Goal: Book appointment/travel/reservation

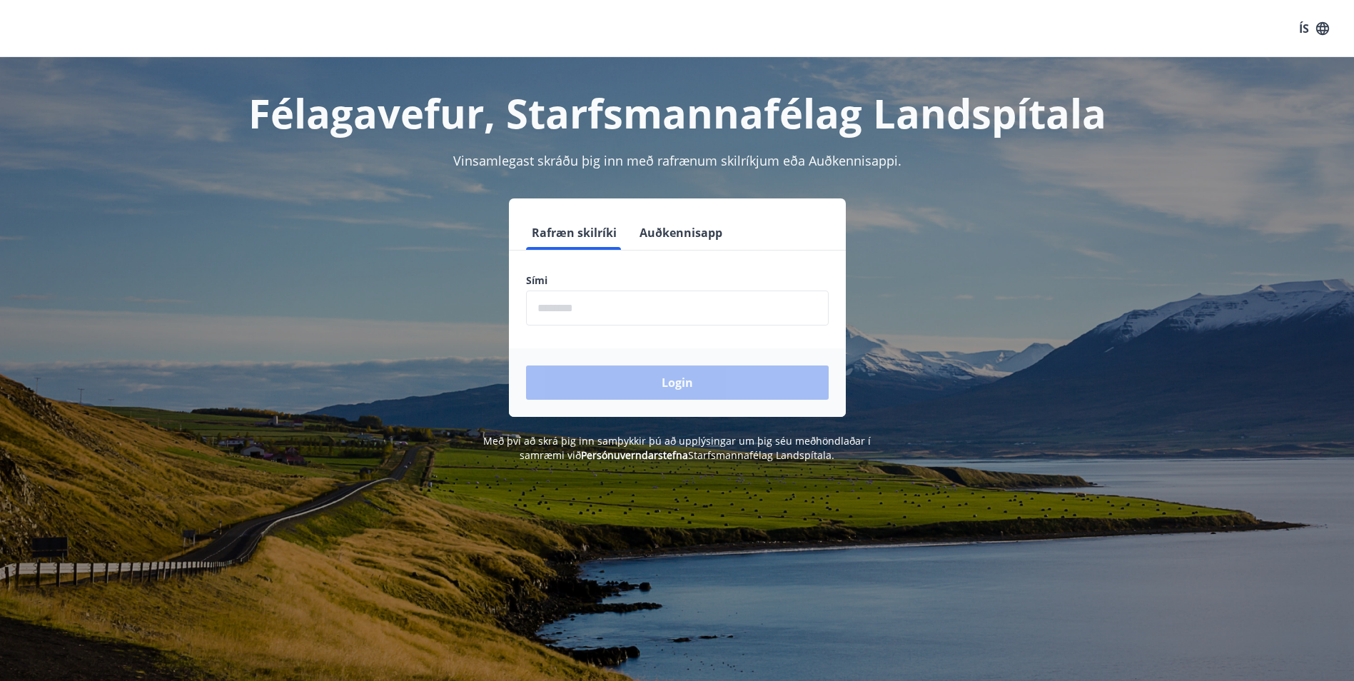
click at [553, 306] on input "phone" at bounding box center [677, 308] width 303 height 35
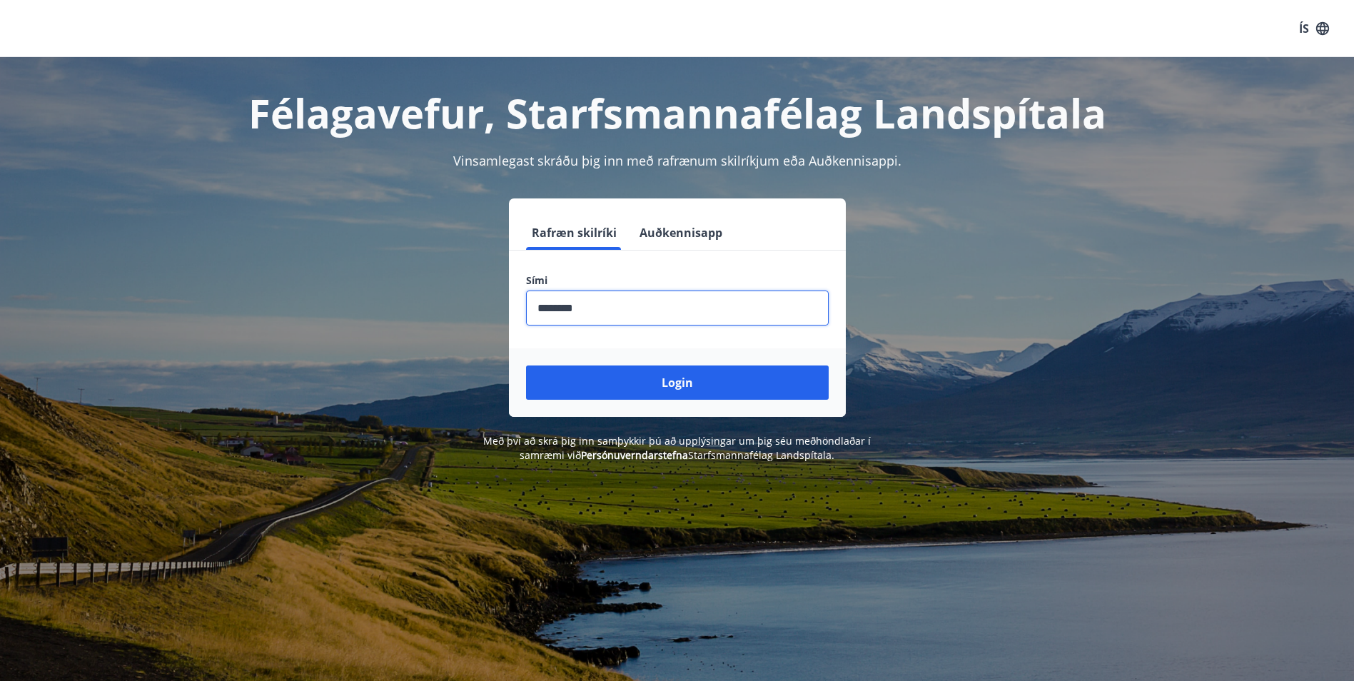
type input "********"
click at [526, 366] on button "Login" at bounding box center [677, 383] width 303 height 34
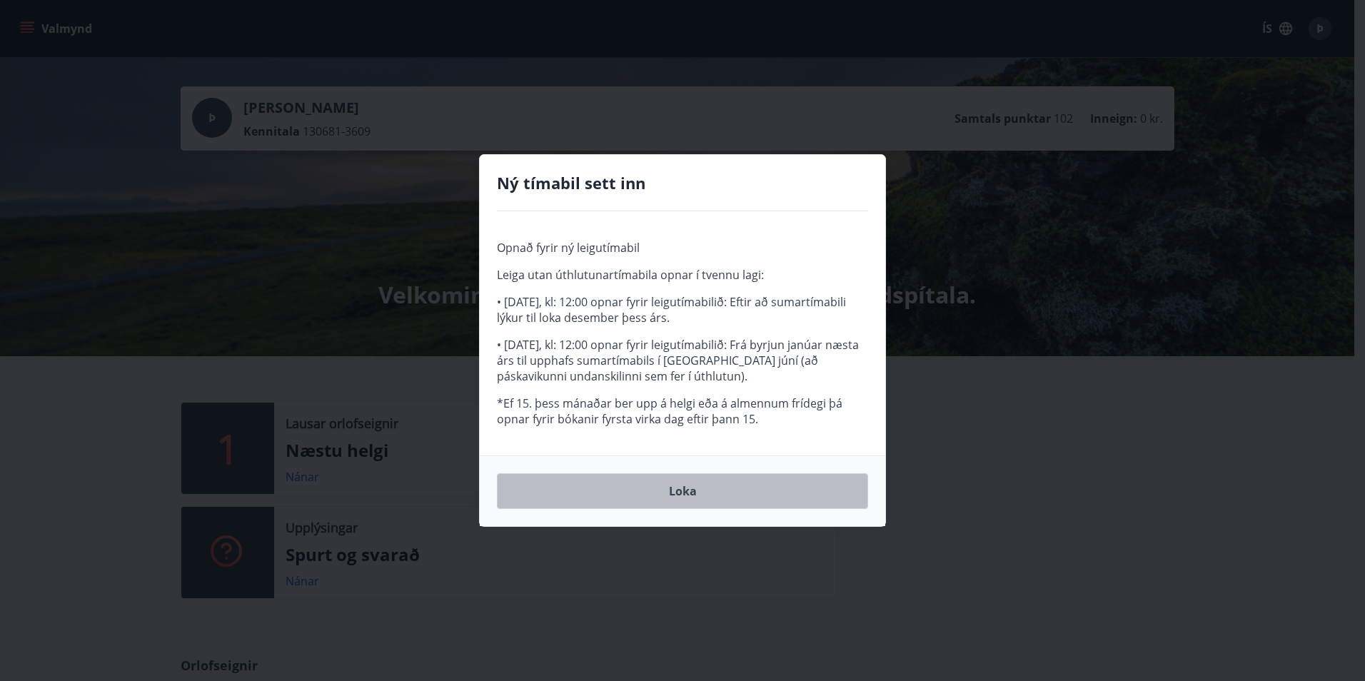
drag, startPoint x: 653, startPoint y: 494, endPoint x: 664, endPoint y: 493, distance: 11.4
click at [653, 493] on button "Loka" at bounding box center [682, 491] width 371 height 36
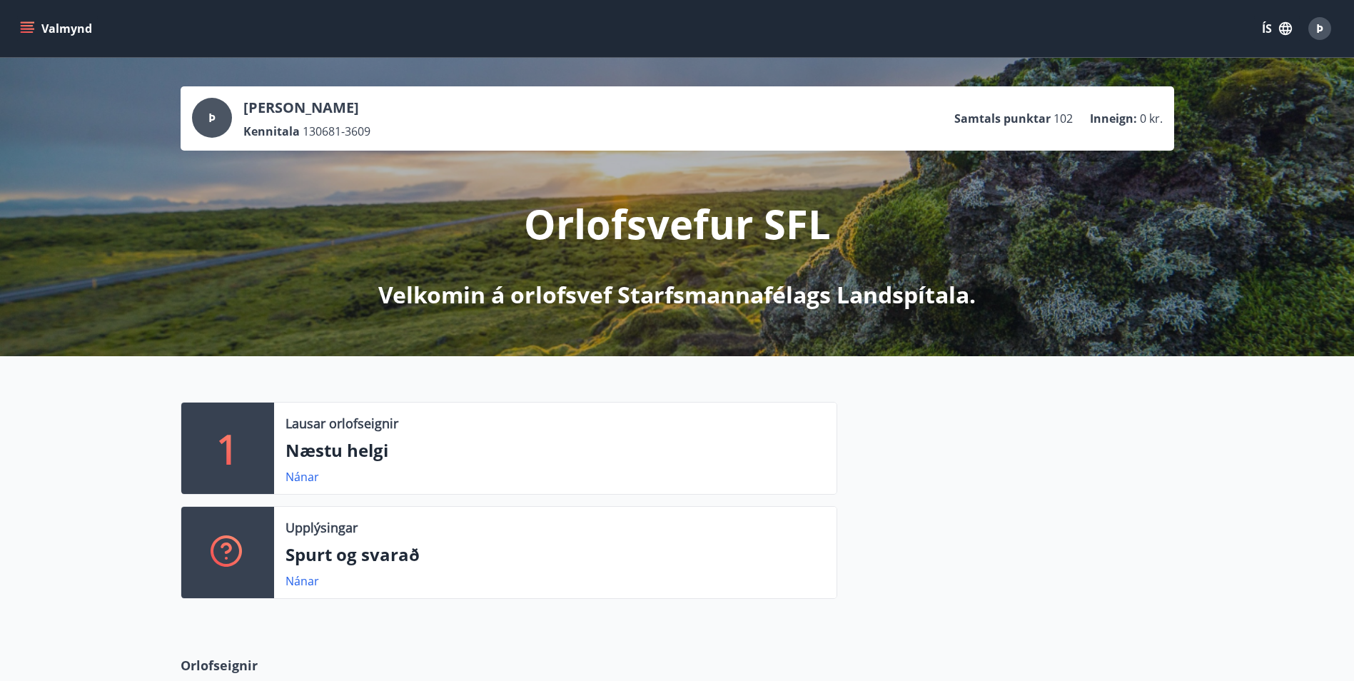
click at [28, 24] on icon "menu" at bounding box center [27, 28] width 14 height 14
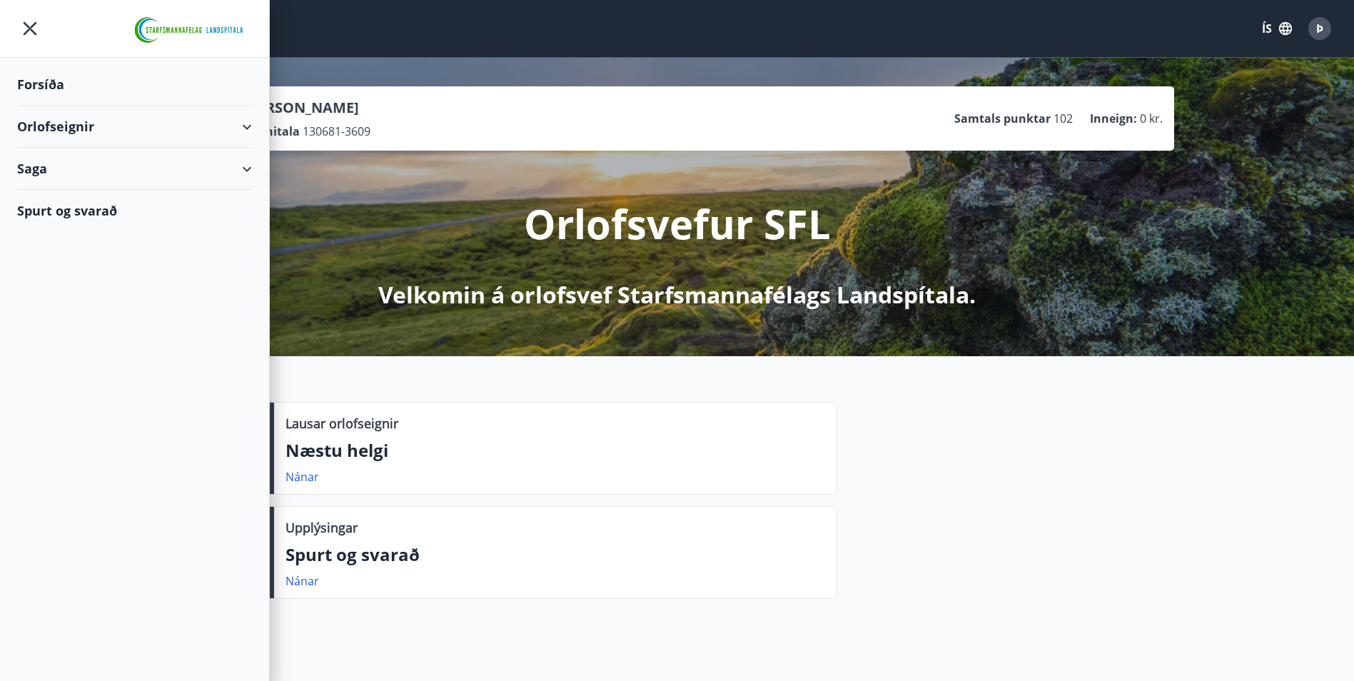
click at [248, 124] on div "Orlofseignir" at bounding box center [134, 127] width 235 height 42
click at [69, 197] on div "Bókunardagatal" at bounding box center [135, 193] width 212 height 30
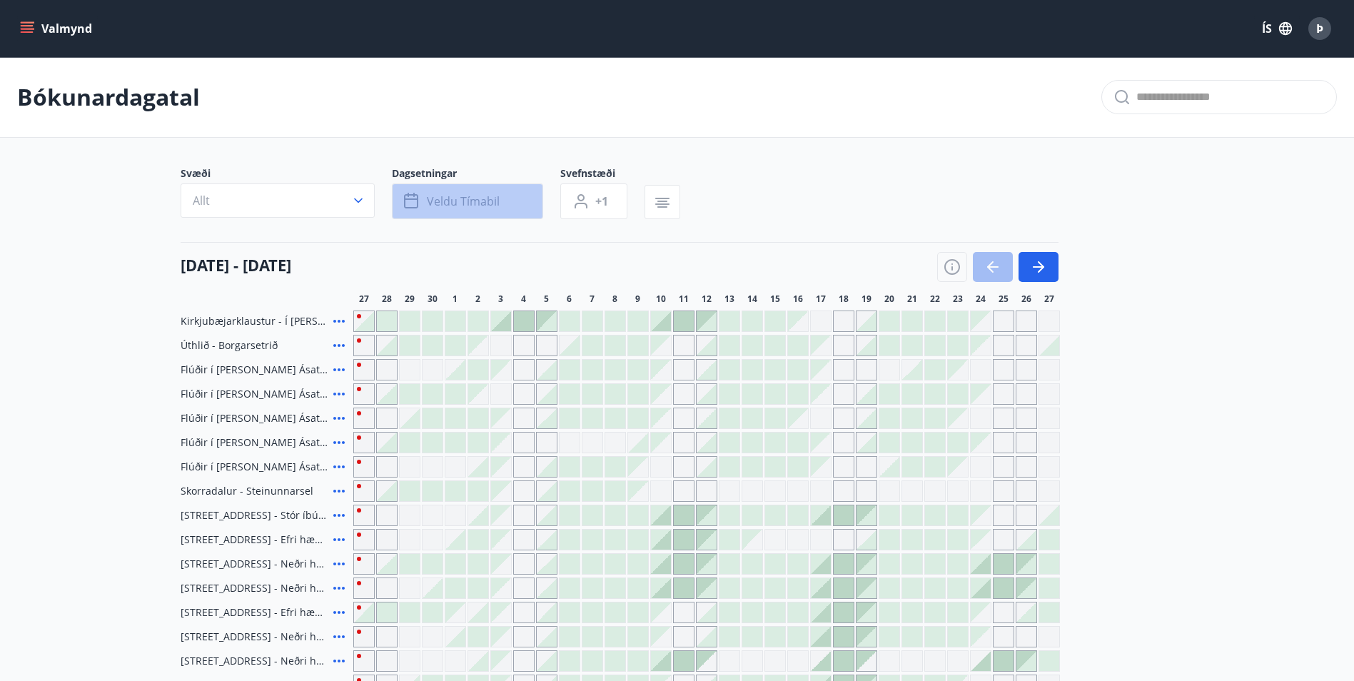
click at [436, 203] on span "Veldu tímabil" at bounding box center [463, 201] width 73 height 16
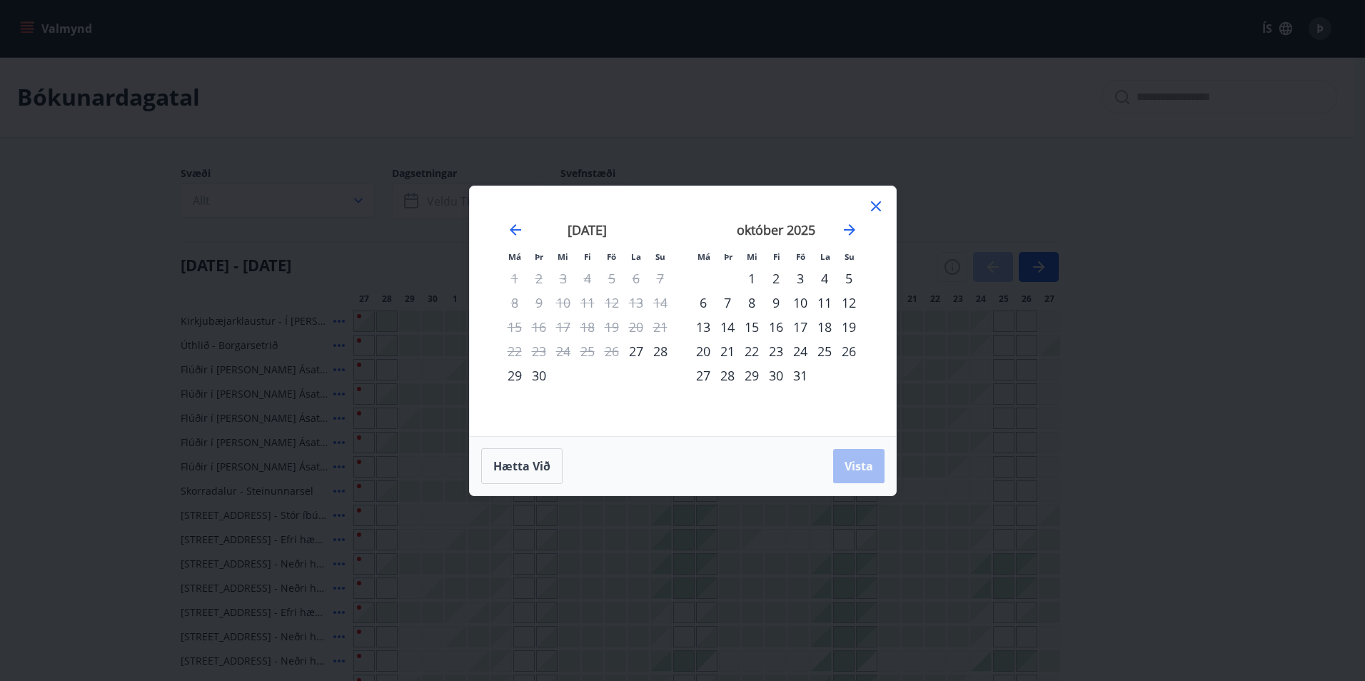
click at [752, 354] on div "22" at bounding box center [752, 351] width 24 height 24
click at [700, 376] on div "27" at bounding box center [703, 375] width 24 height 24
click at [858, 463] on span "Vista" at bounding box center [859, 466] width 29 height 16
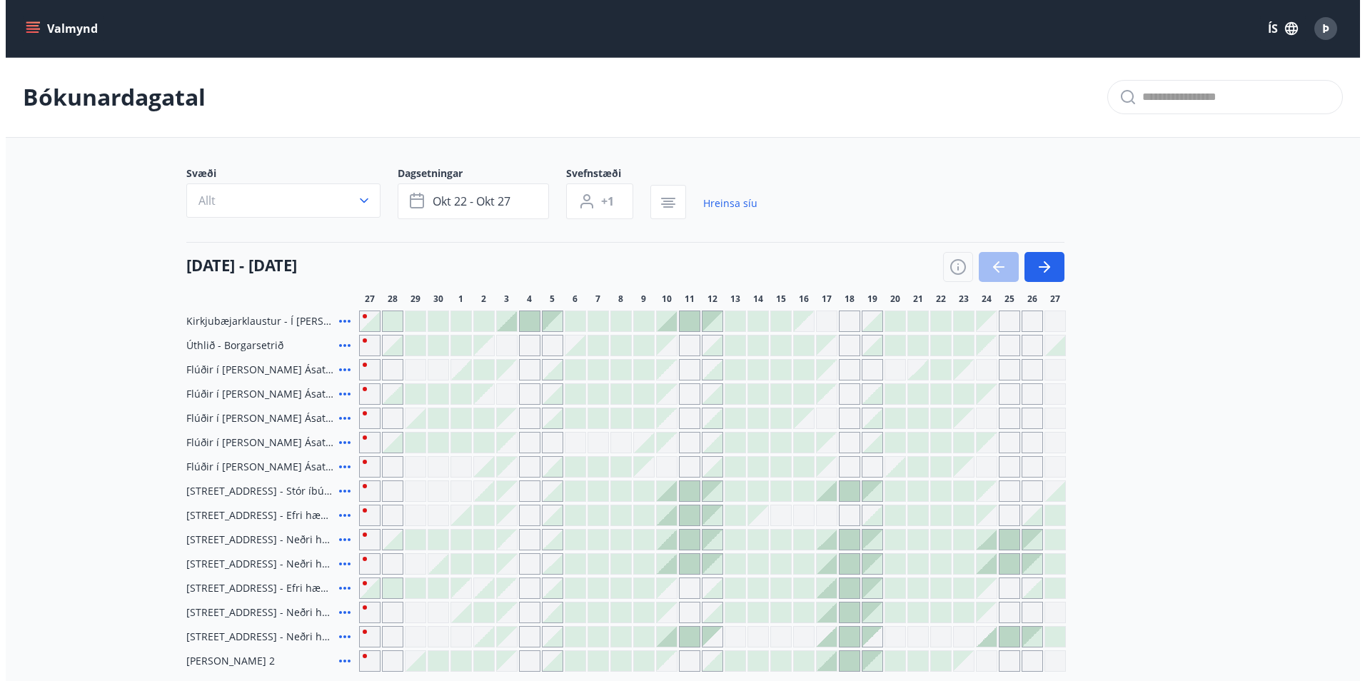
scroll to position [71, 0]
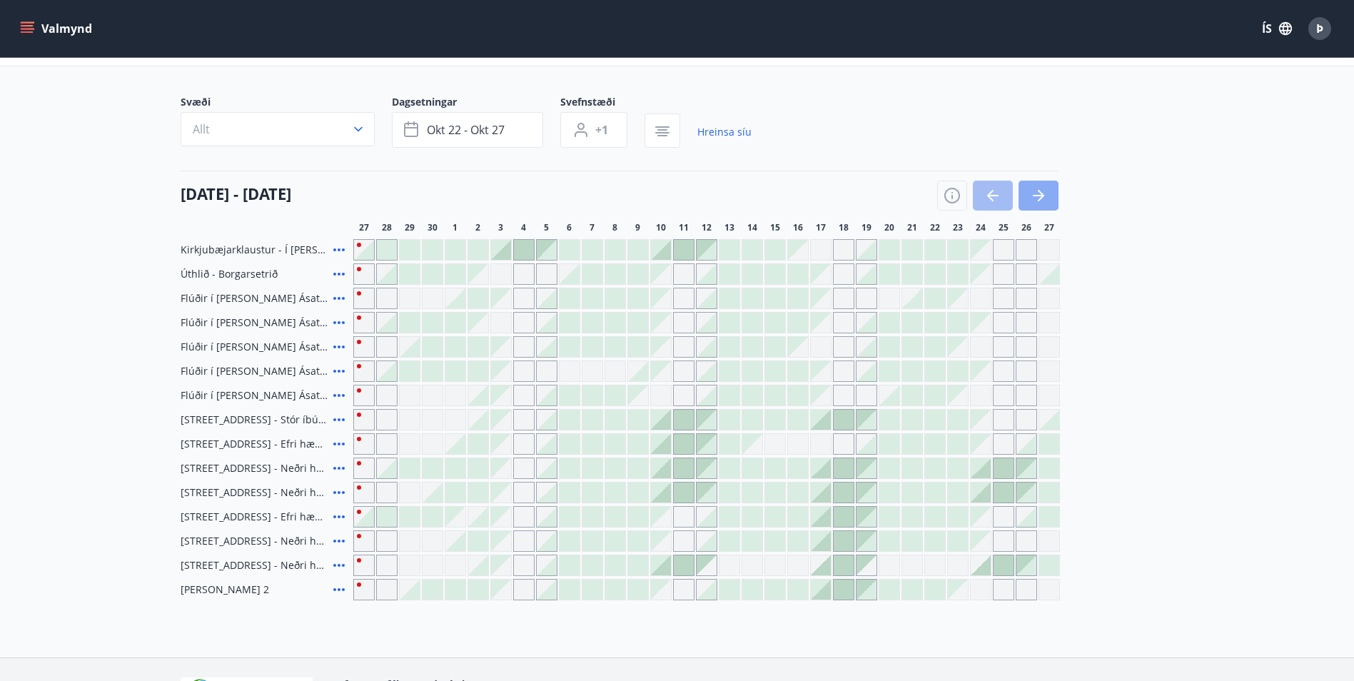
click at [1035, 203] on icon "button" at bounding box center [1038, 195] width 17 height 17
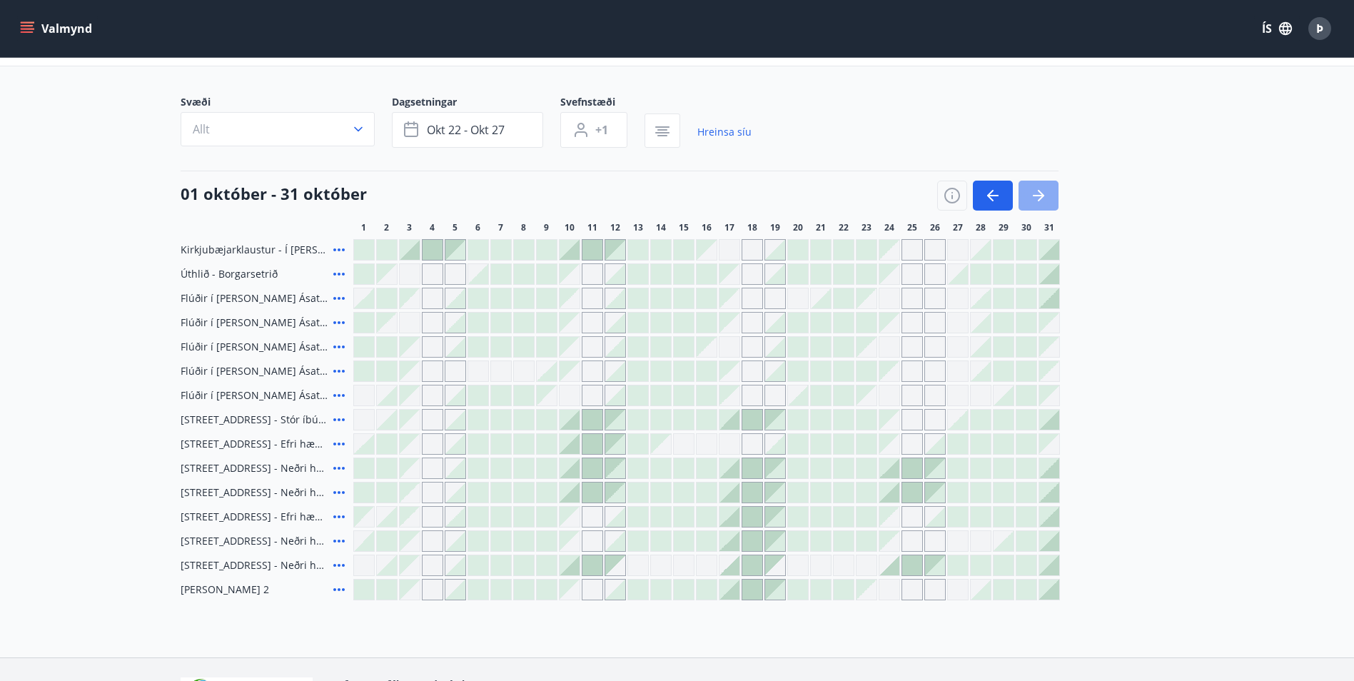
click at [1041, 191] on icon "button" at bounding box center [1038, 195] width 17 height 17
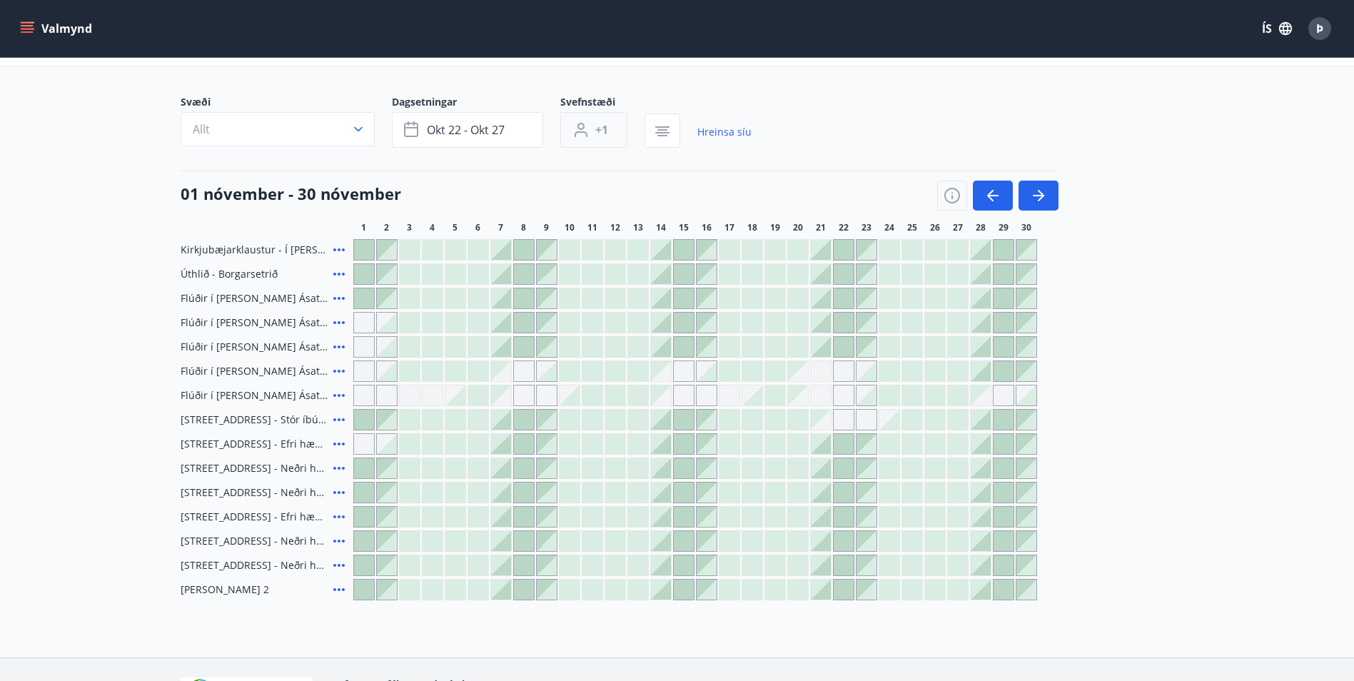
click at [588, 132] on icon "button" at bounding box center [581, 129] width 17 height 17
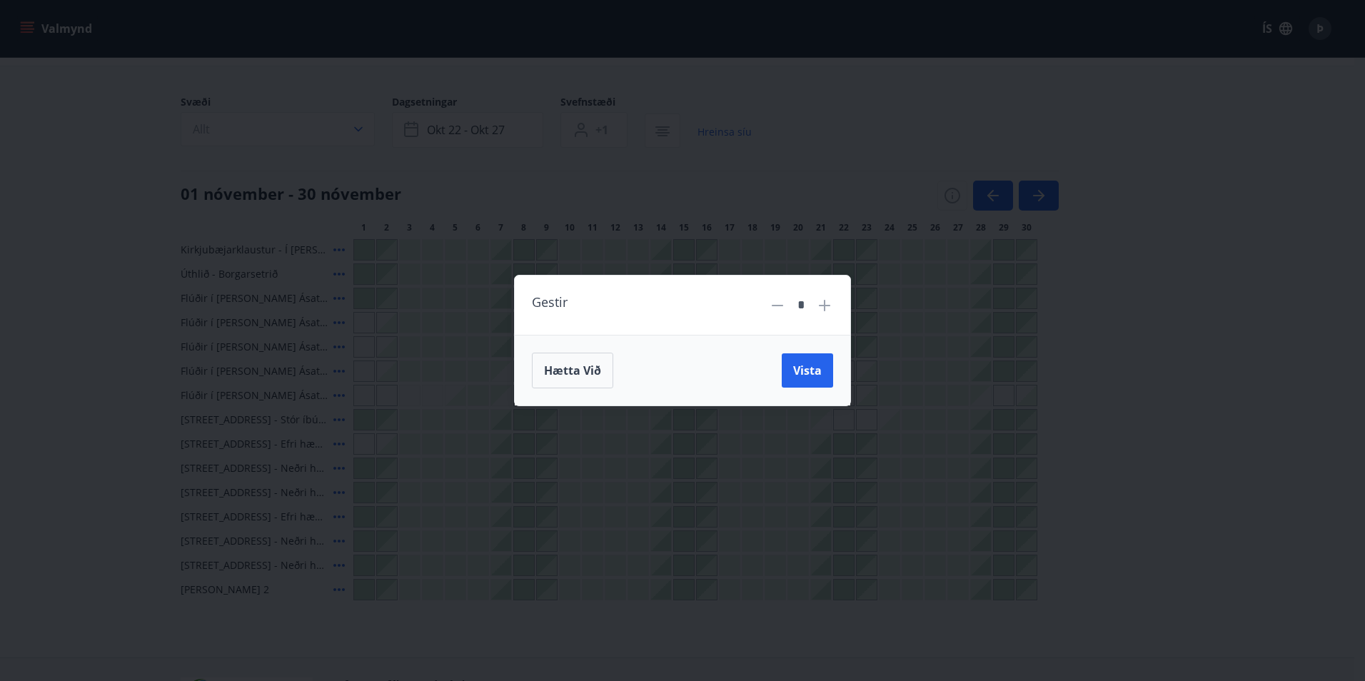
click at [820, 305] on icon at bounding box center [824, 305] width 11 height 11
click at [820, 306] on icon at bounding box center [824, 305] width 11 height 11
type input "*"
click at [808, 368] on span "Vista" at bounding box center [807, 371] width 29 height 16
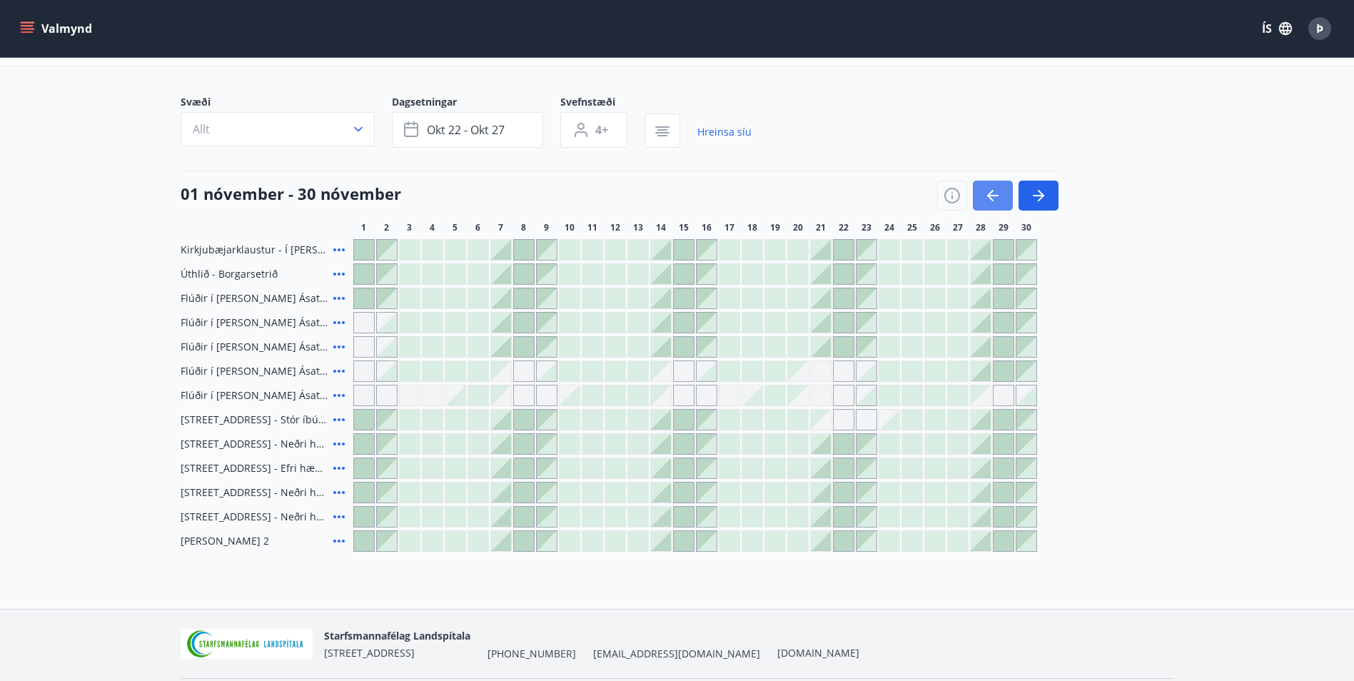
click at [986, 193] on icon "button" at bounding box center [993, 195] width 17 height 17
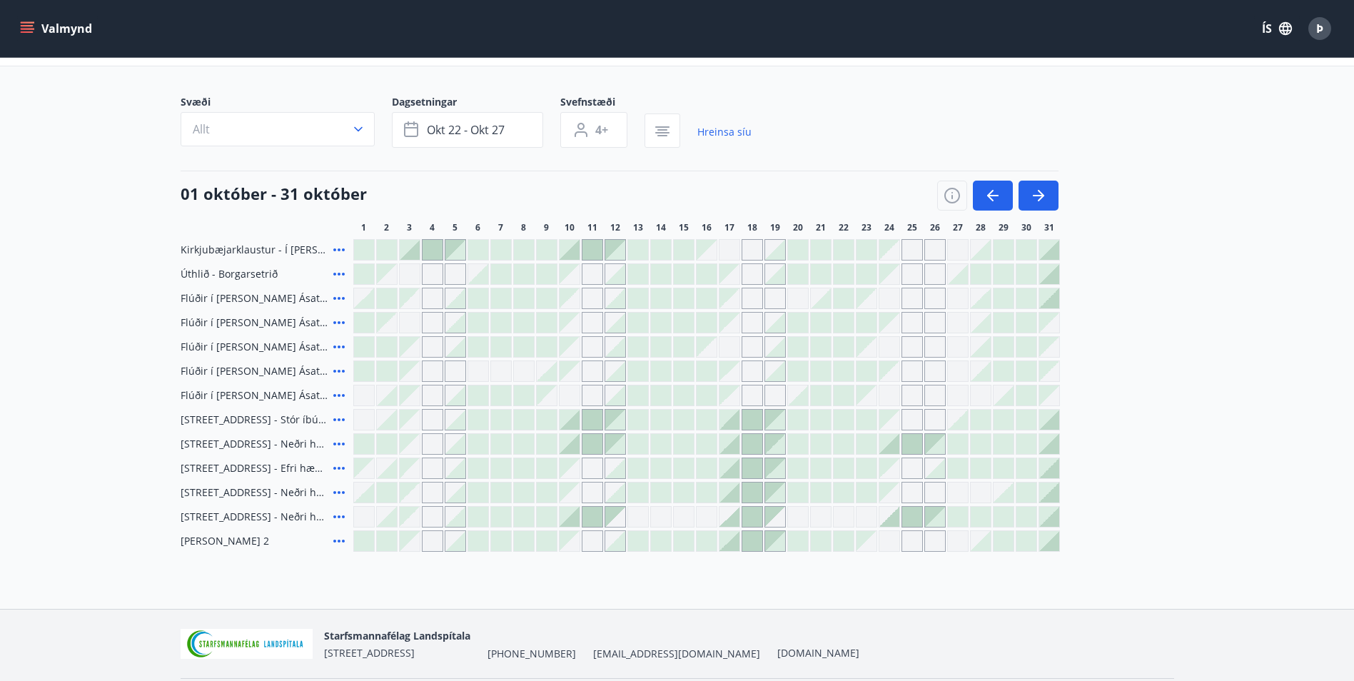
click at [340, 541] on icon at bounding box center [338, 541] width 11 height 3
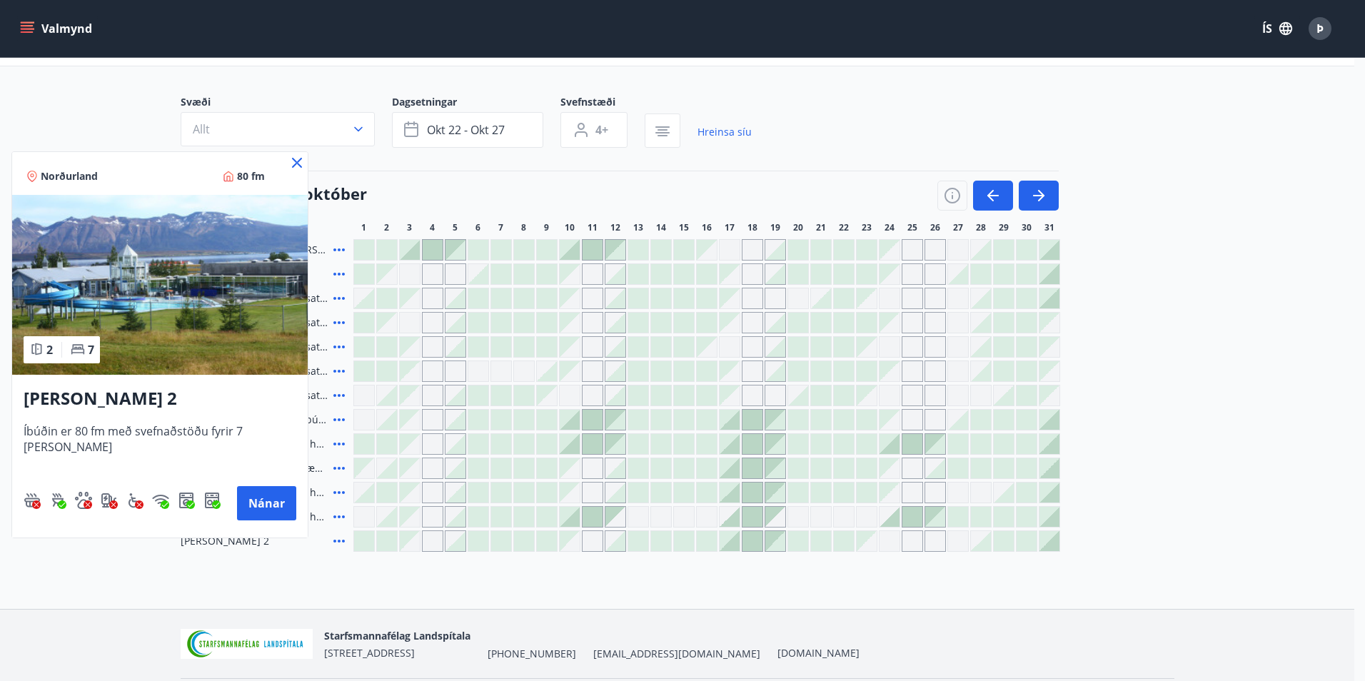
drag, startPoint x: 279, startPoint y: 164, endPoint x: 282, endPoint y: 156, distance: 8.4
click at [292, 164] on icon at bounding box center [297, 163] width 10 height 10
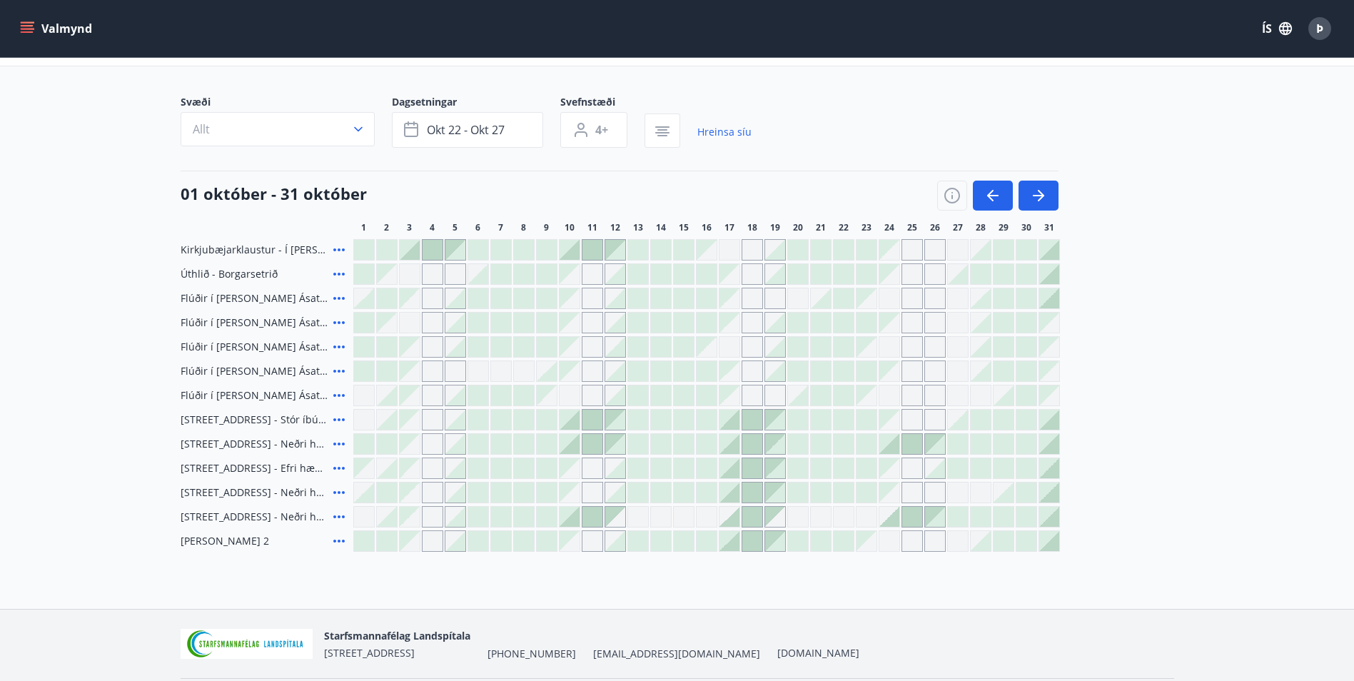
click at [341, 539] on icon at bounding box center [339, 541] width 17 height 17
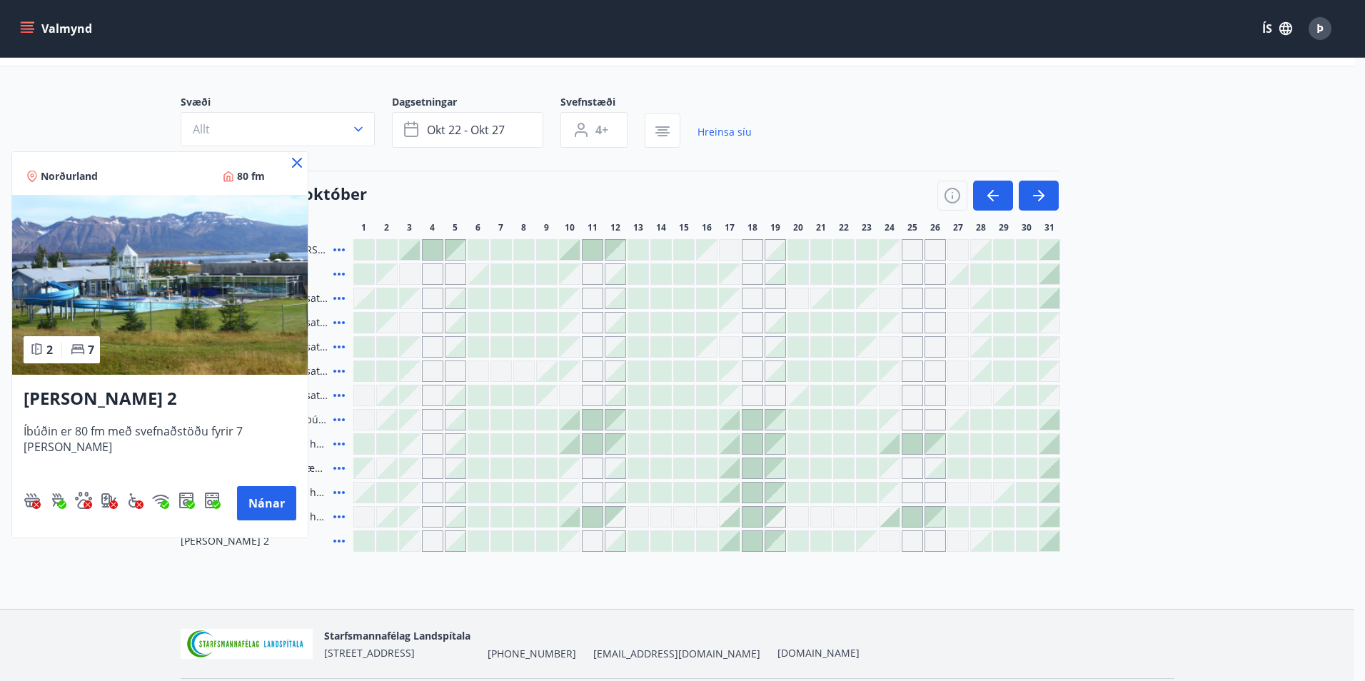
click at [292, 162] on icon at bounding box center [297, 163] width 10 height 10
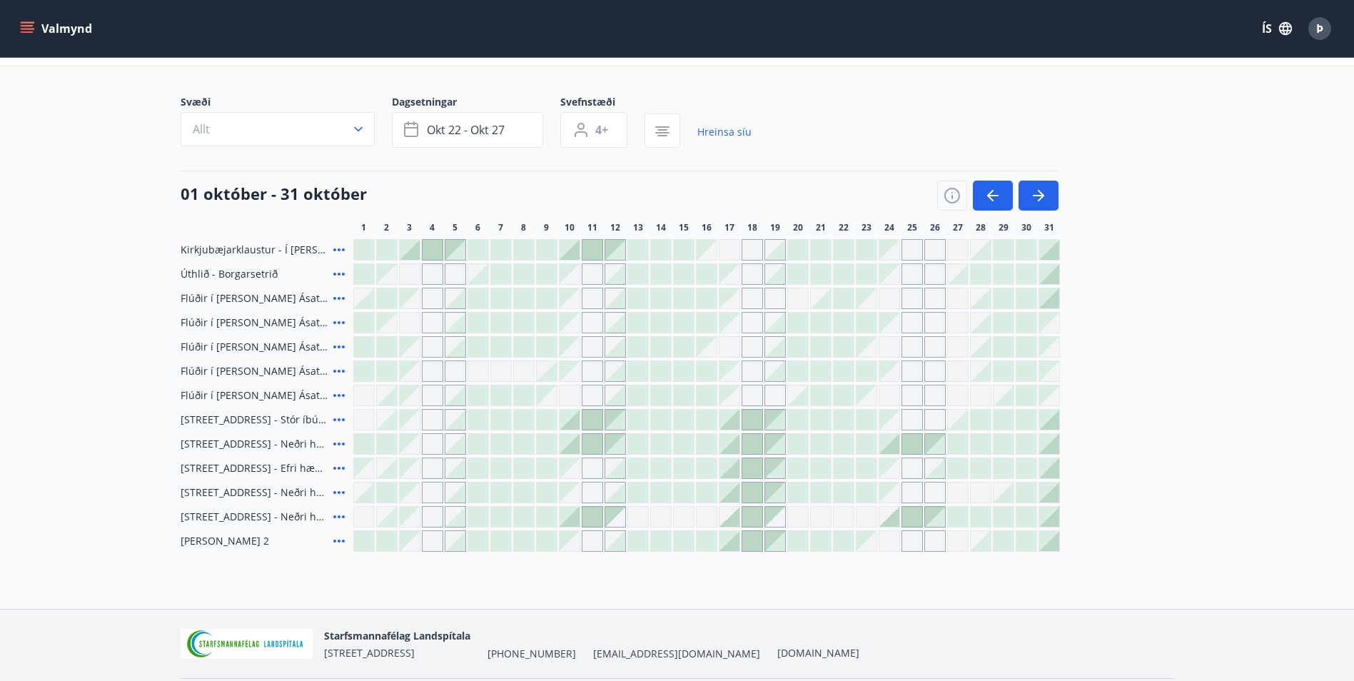
click at [341, 492] on icon at bounding box center [339, 492] width 17 height 17
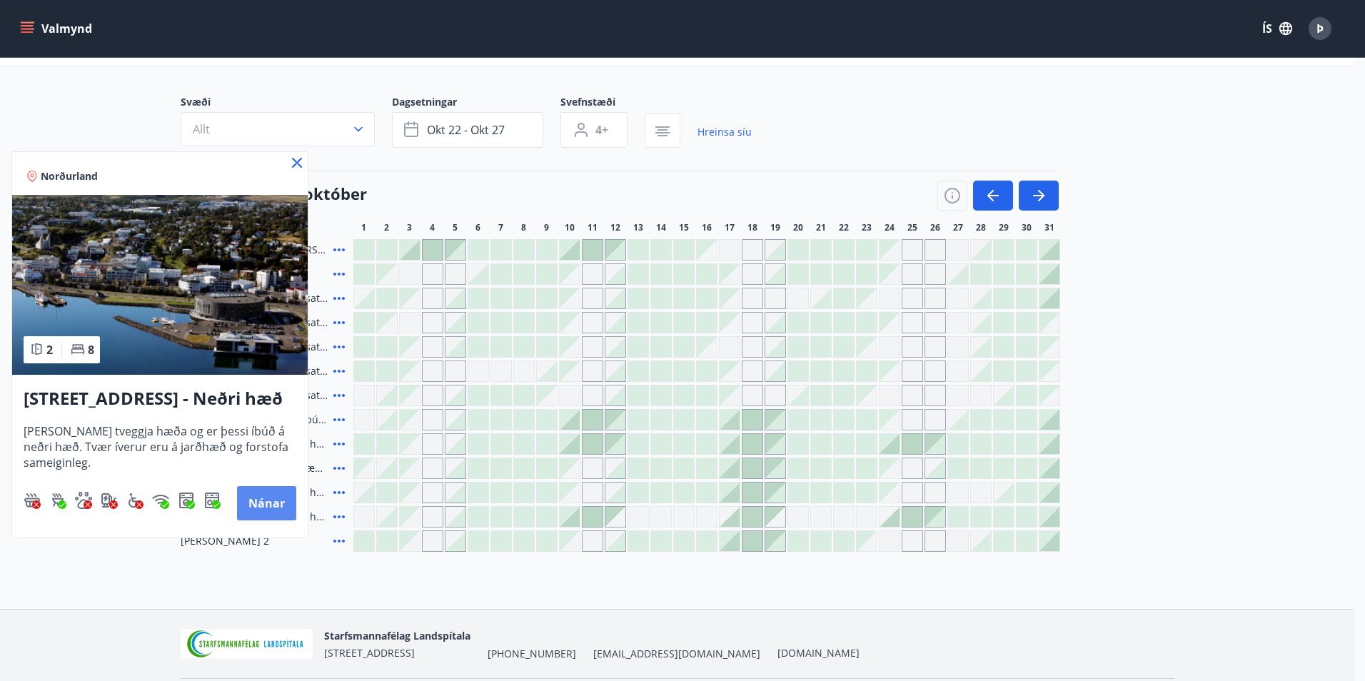
click at [267, 498] on button "Nánar" at bounding box center [266, 503] width 59 height 34
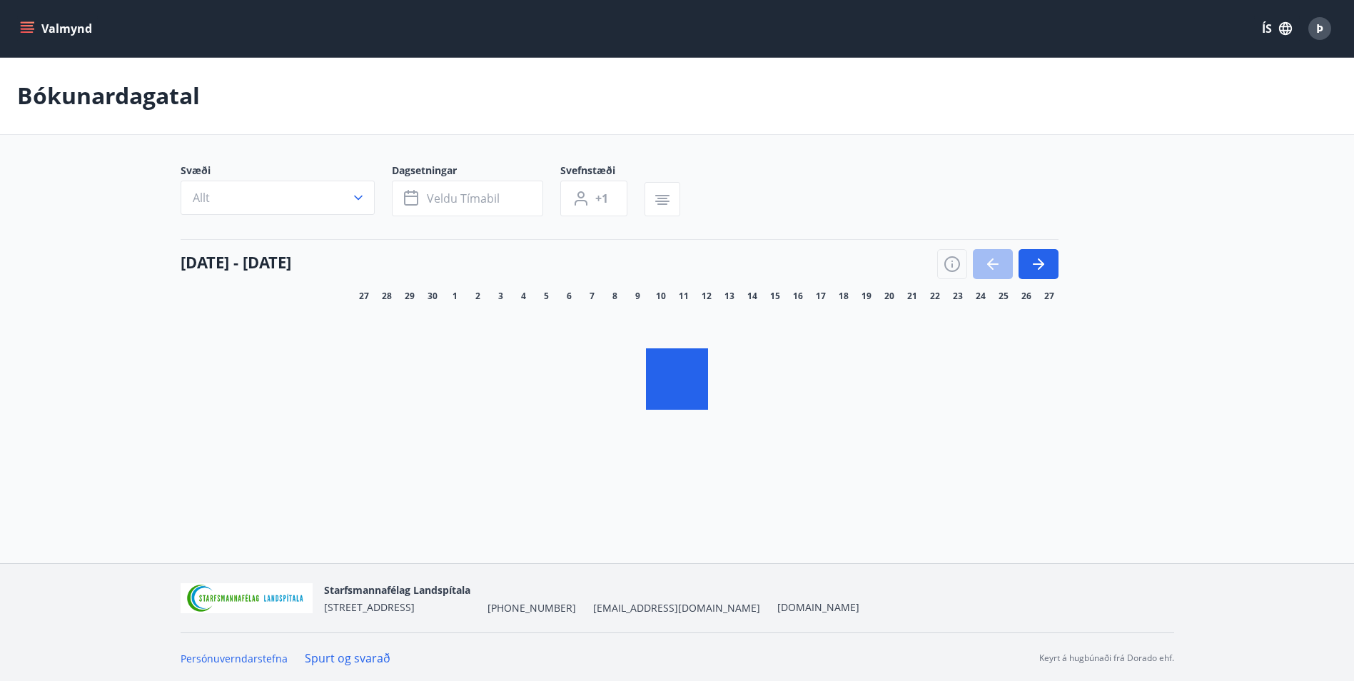
scroll to position [2, 0]
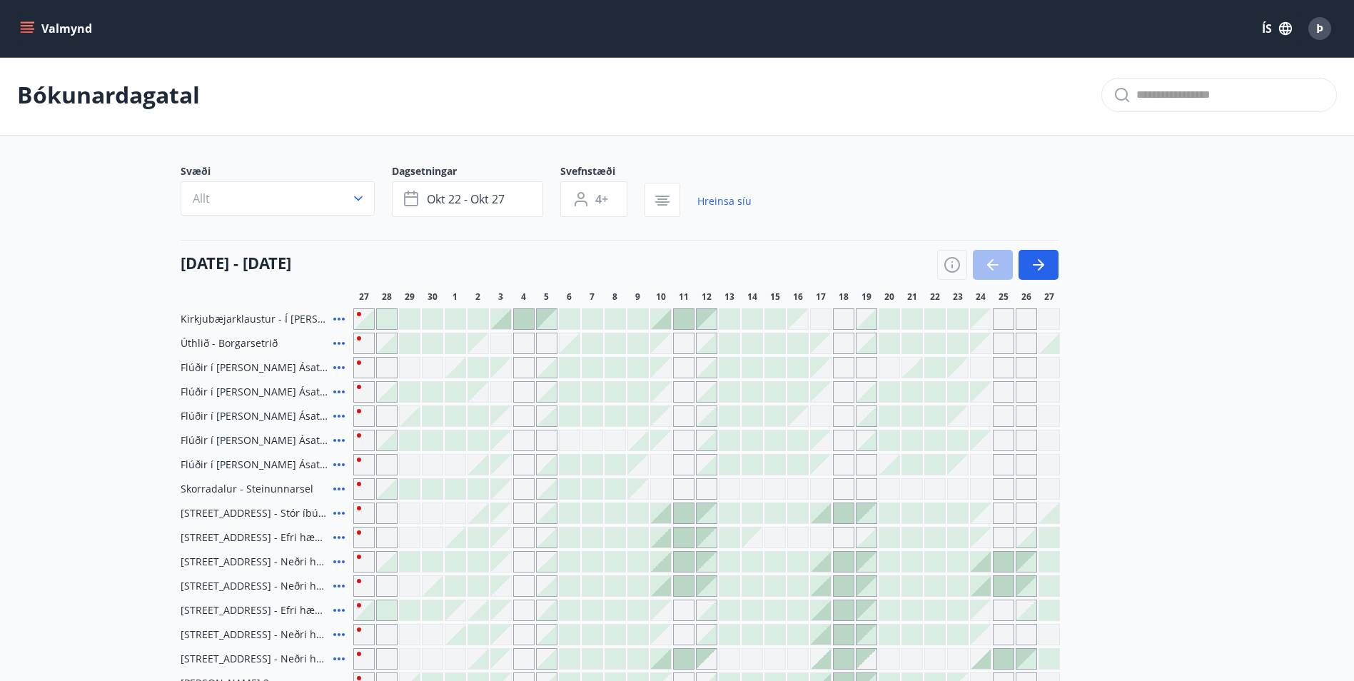
type input "*"
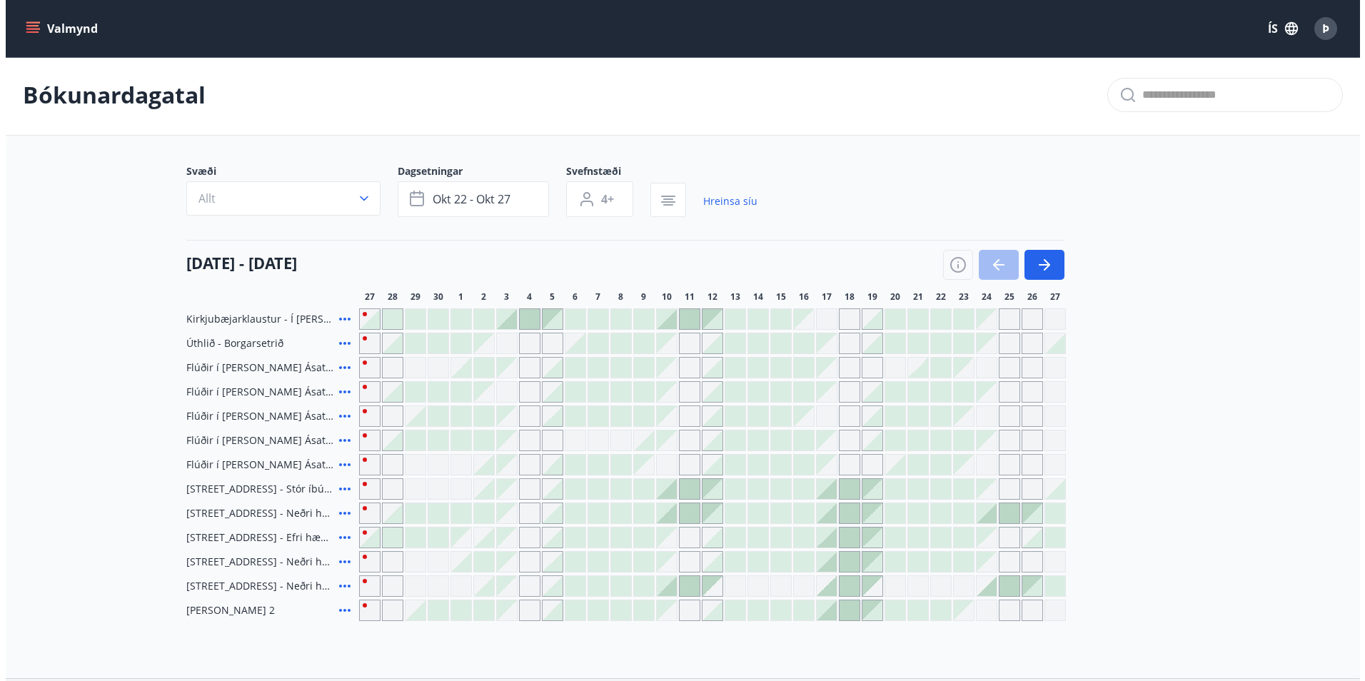
scroll to position [74, 0]
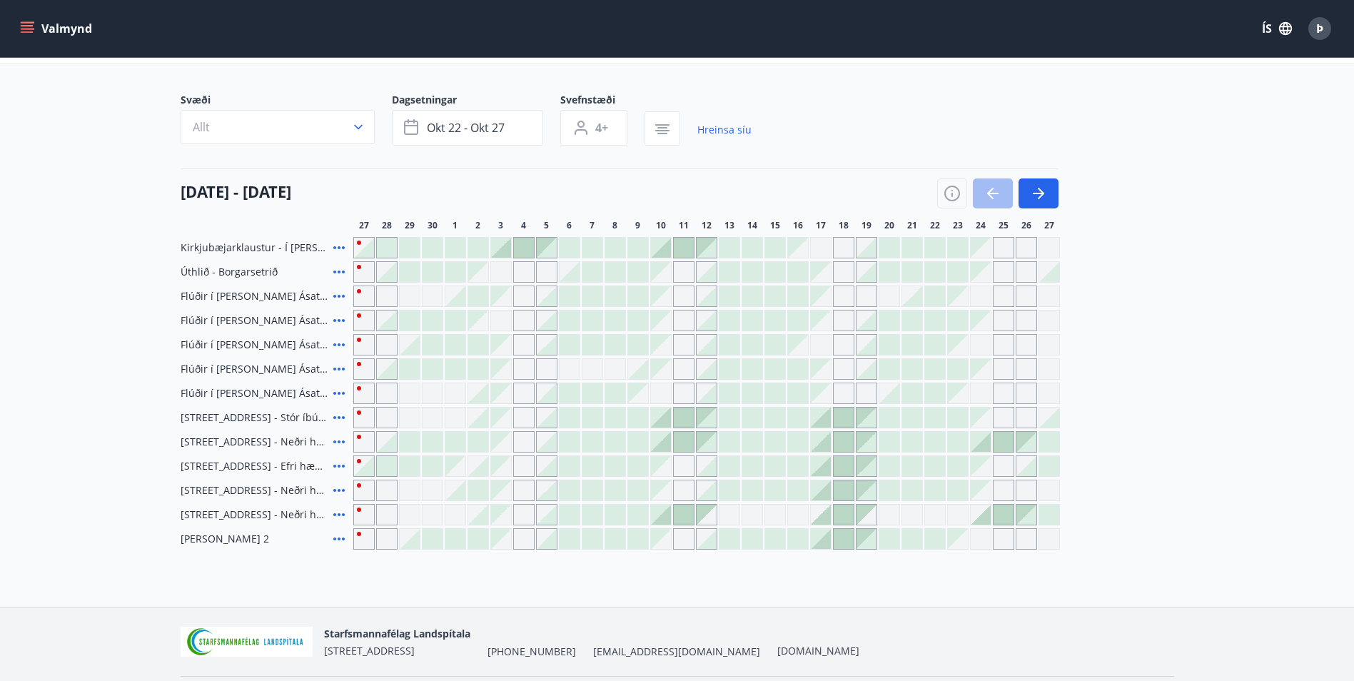
click at [336, 540] on icon at bounding box center [339, 538] width 17 height 17
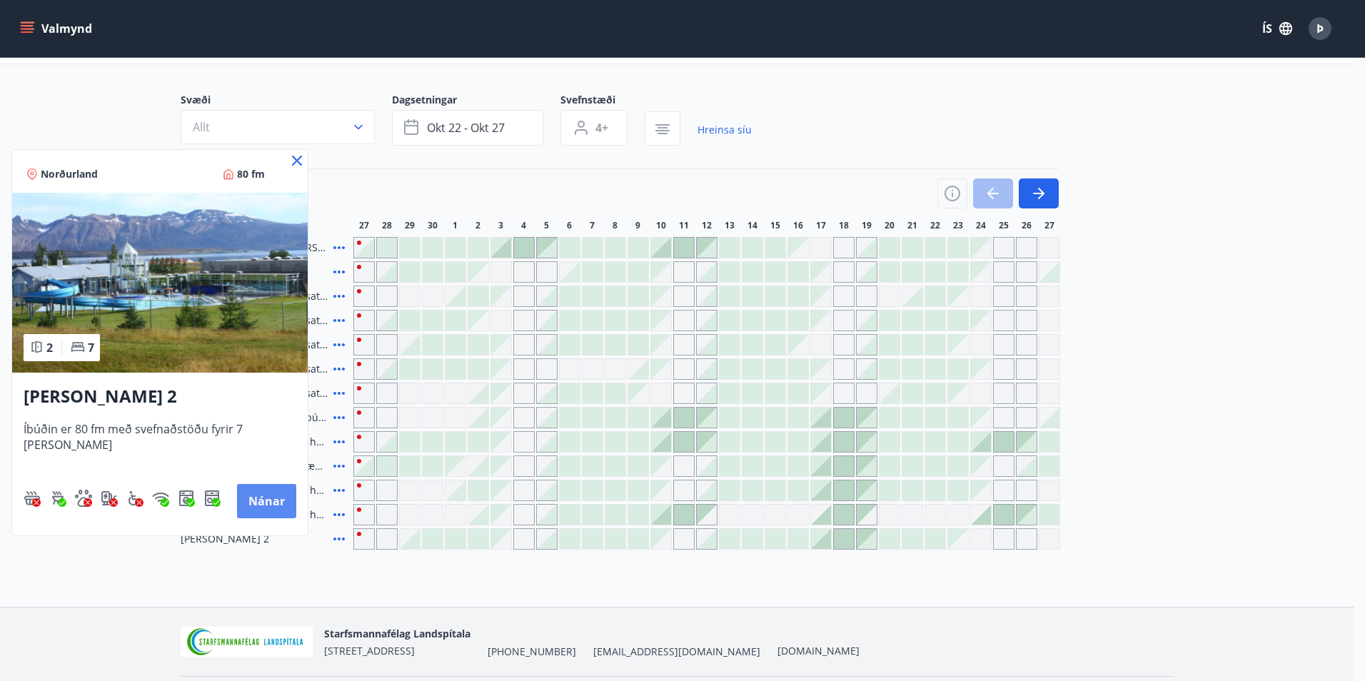
click at [255, 498] on button "Nánar" at bounding box center [266, 501] width 59 height 34
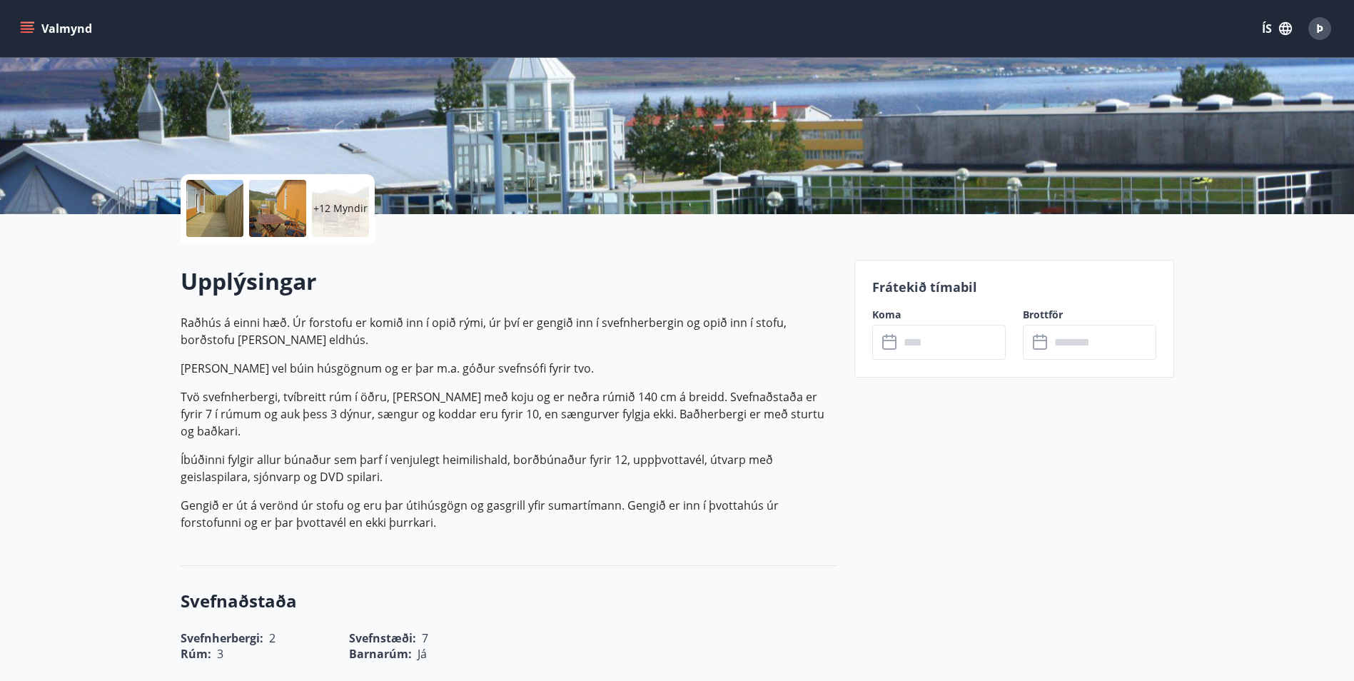
scroll to position [286, 0]
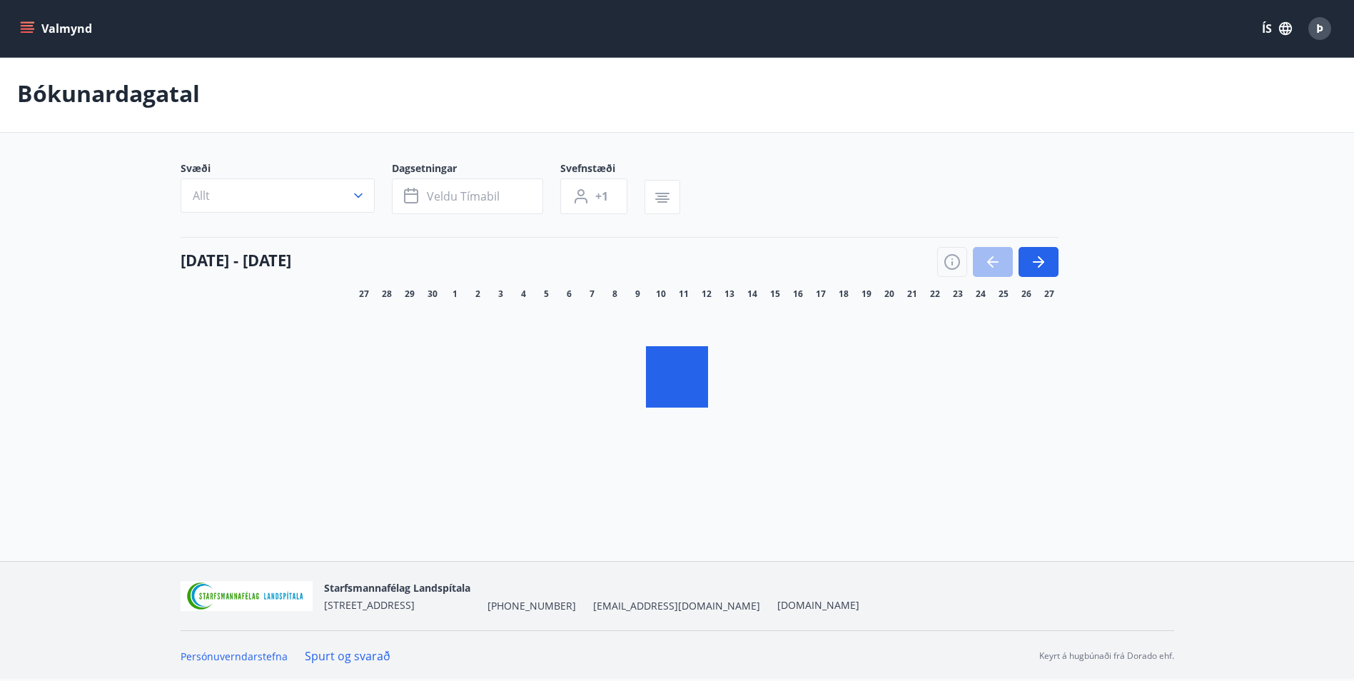
scroll to position [2, 0]
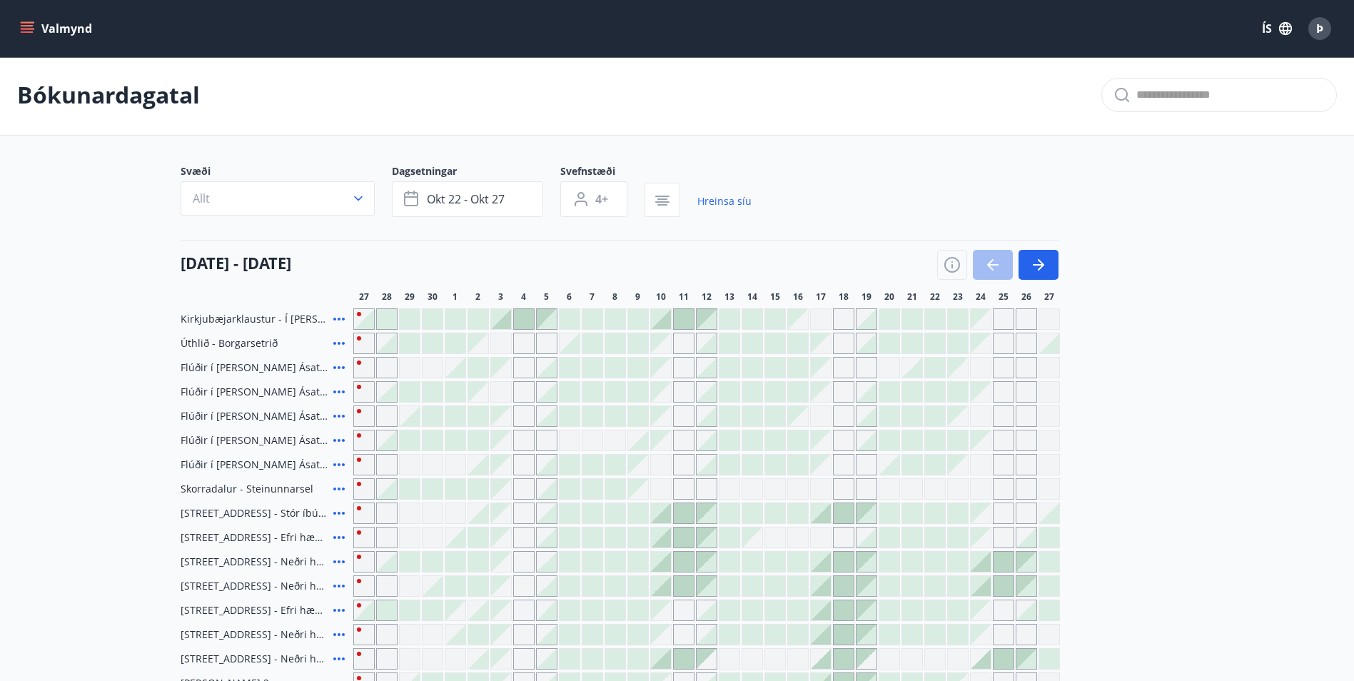
type input "*"
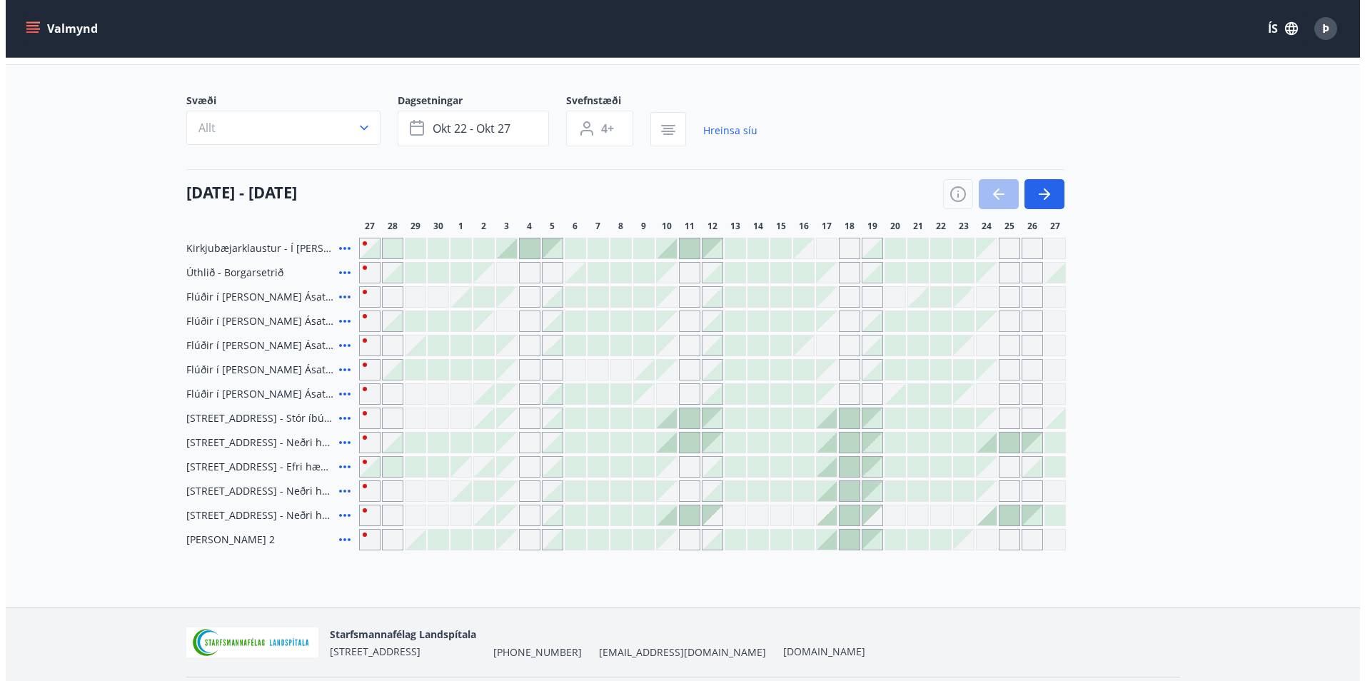
scroll to position [48, 0]
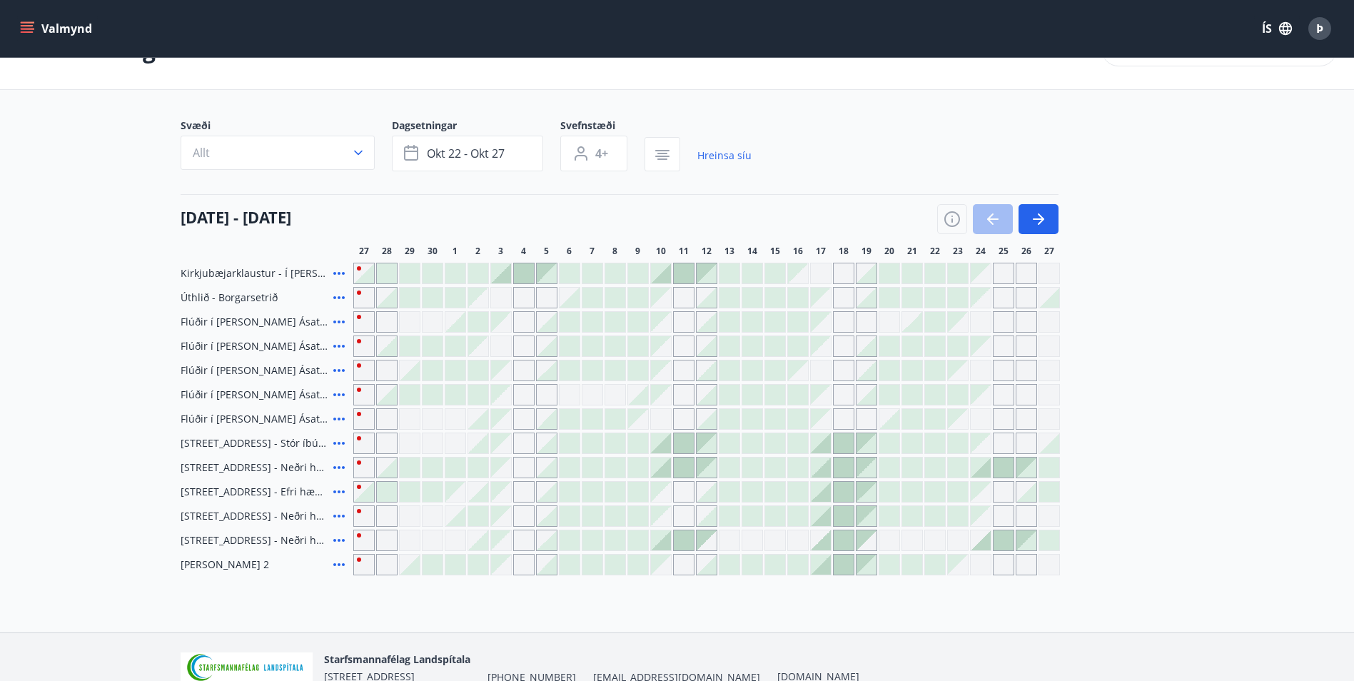
click at [341, 416] on icon at bounding box center [339, 419] width 17 height 17
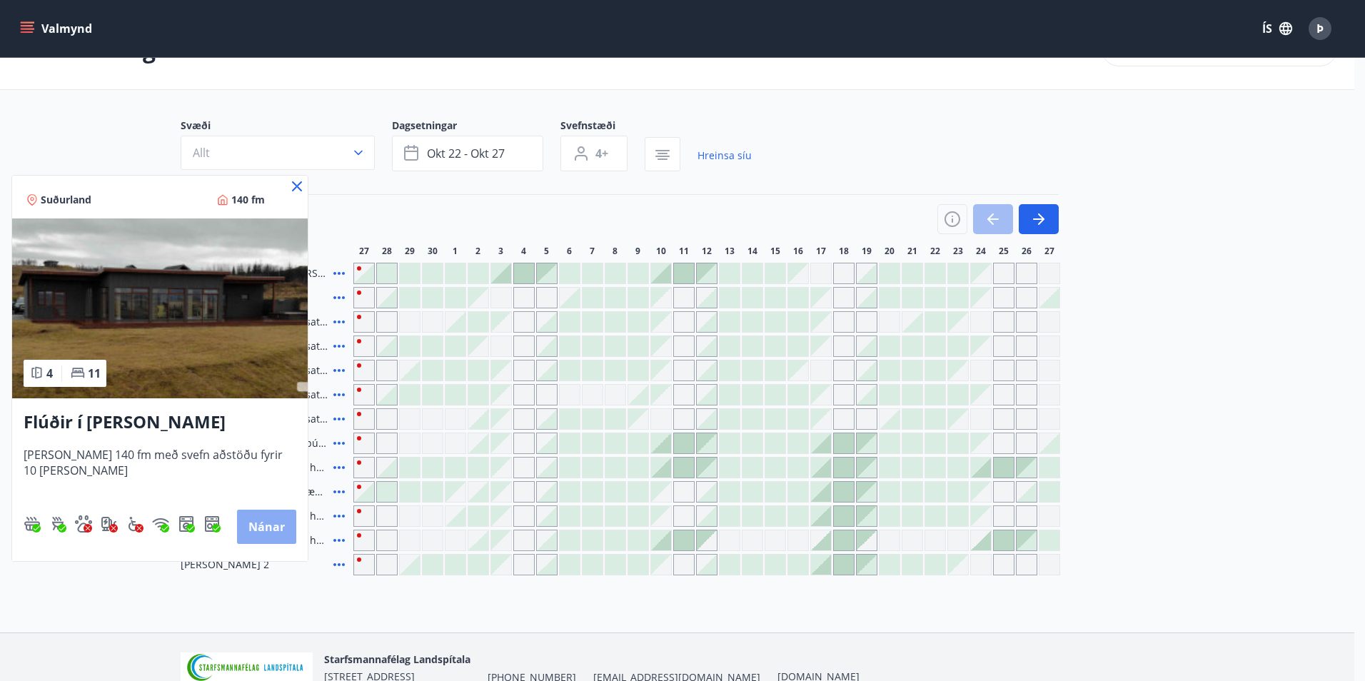
click at [267, 528] on button "Nánar" at bounding box center [266, 527] width 59 height 34
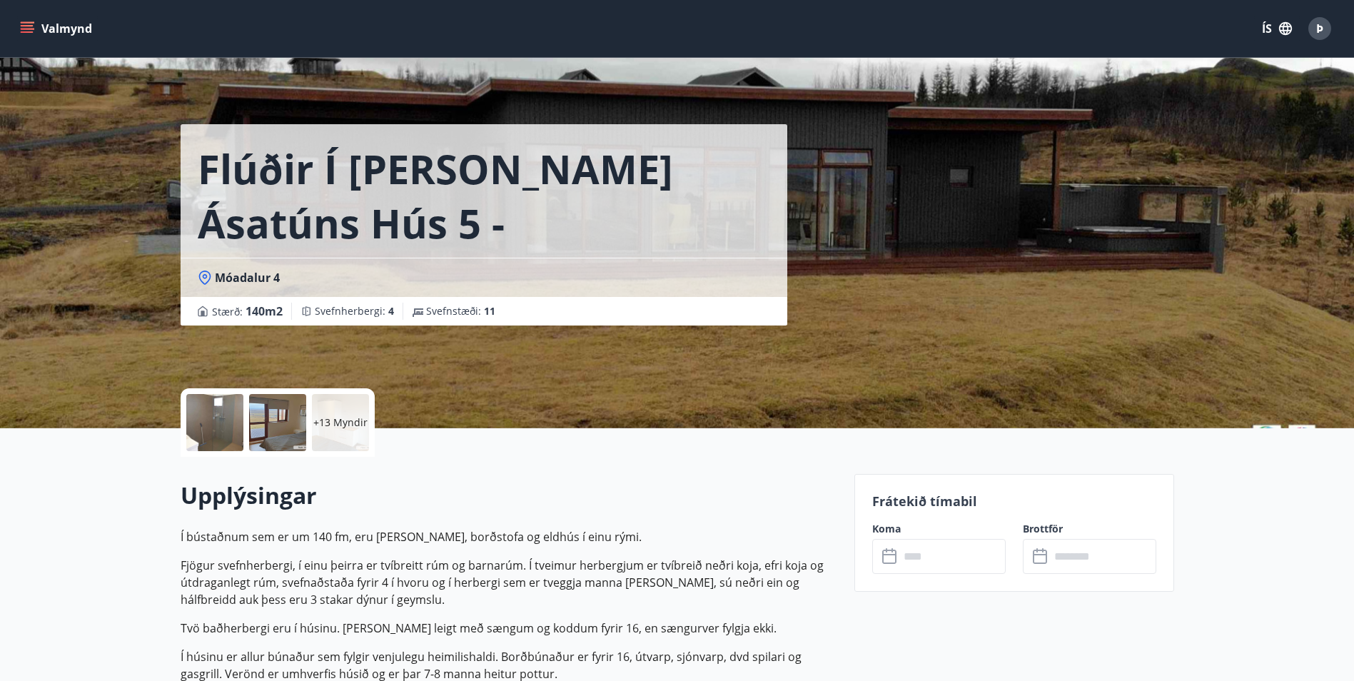
click at [340, 420] on p "+13 Myndir" at bounding box center [340, 423] width 54 height 14
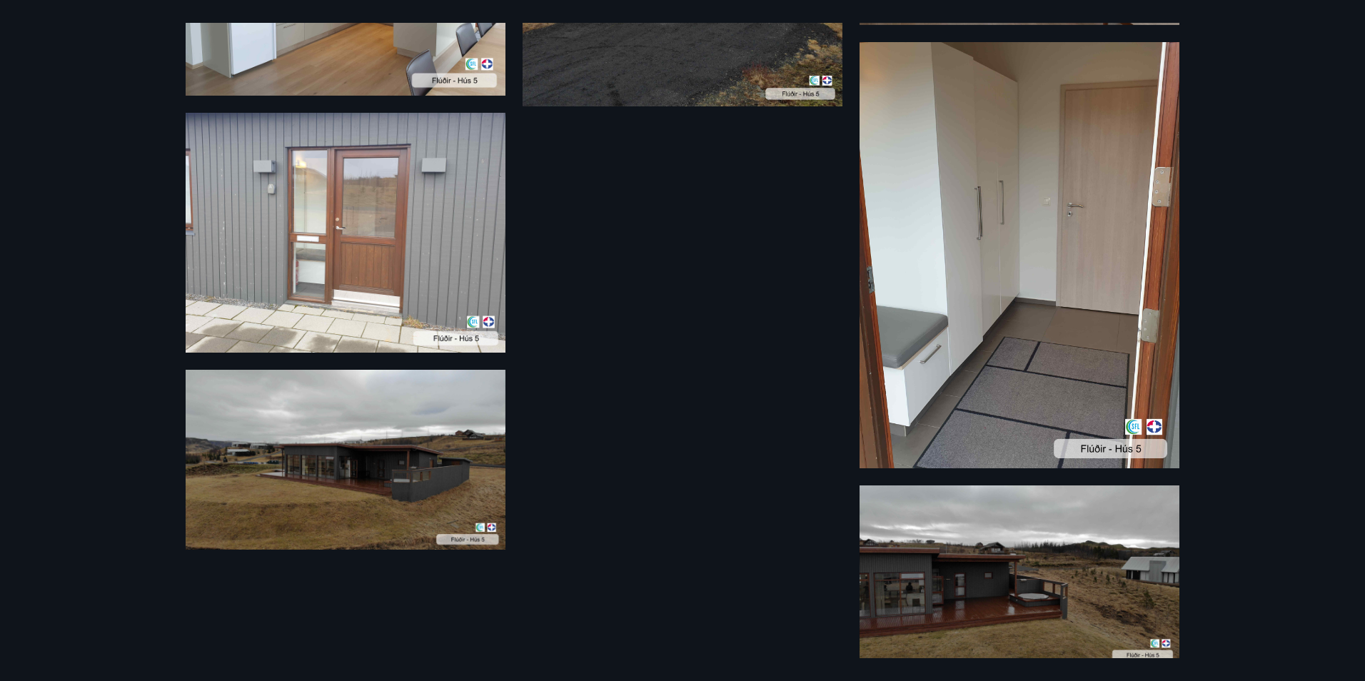
scroll to position [1450, 0]
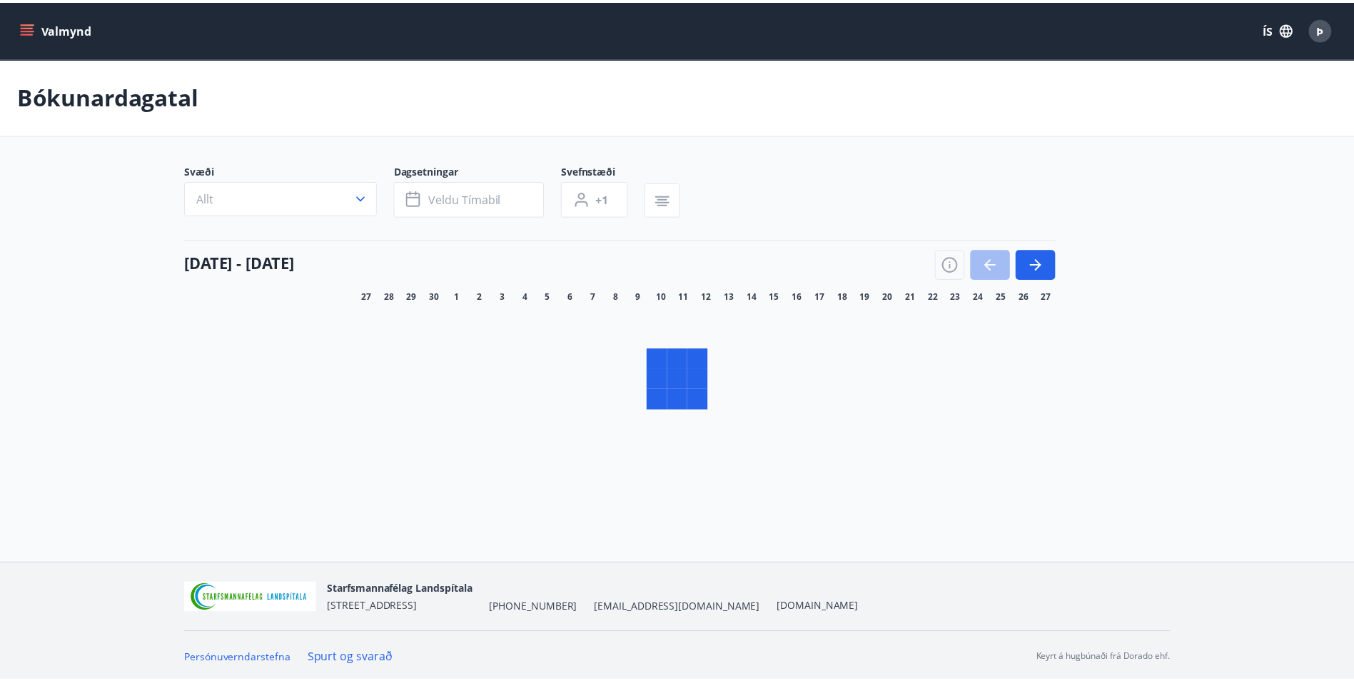
scroll to position [2, 0]
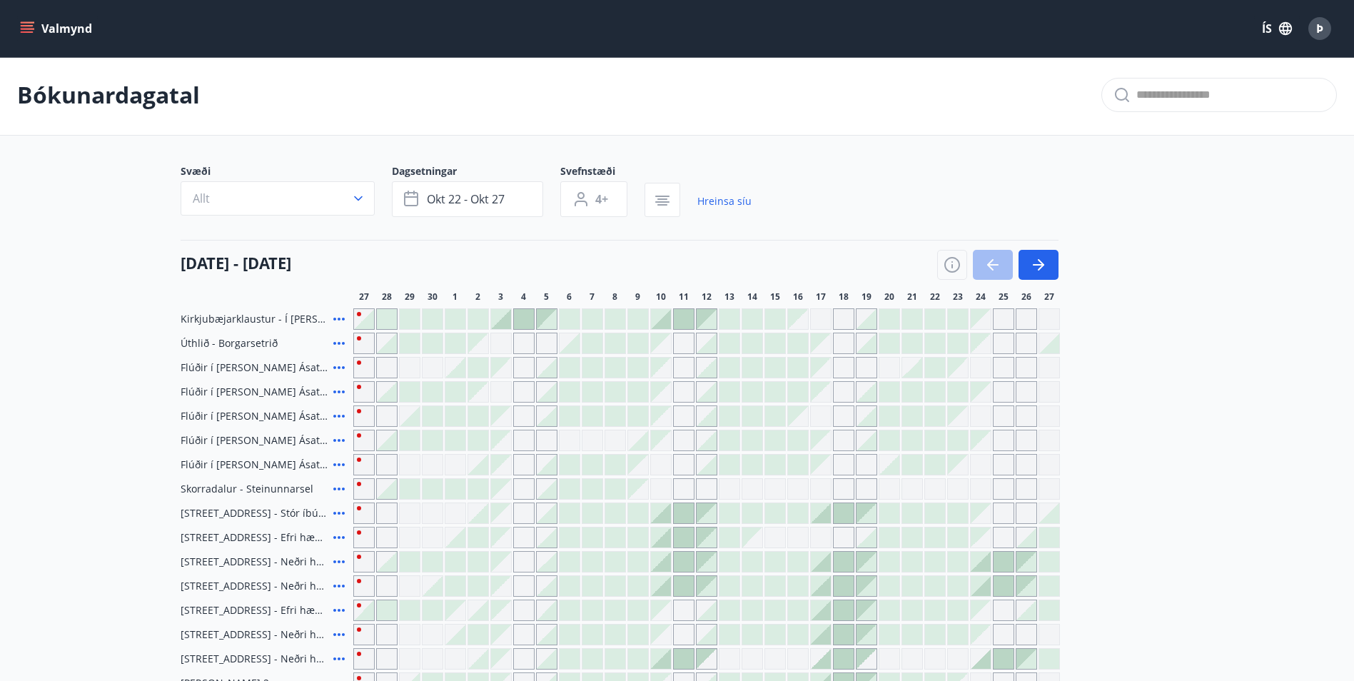
type input "*"
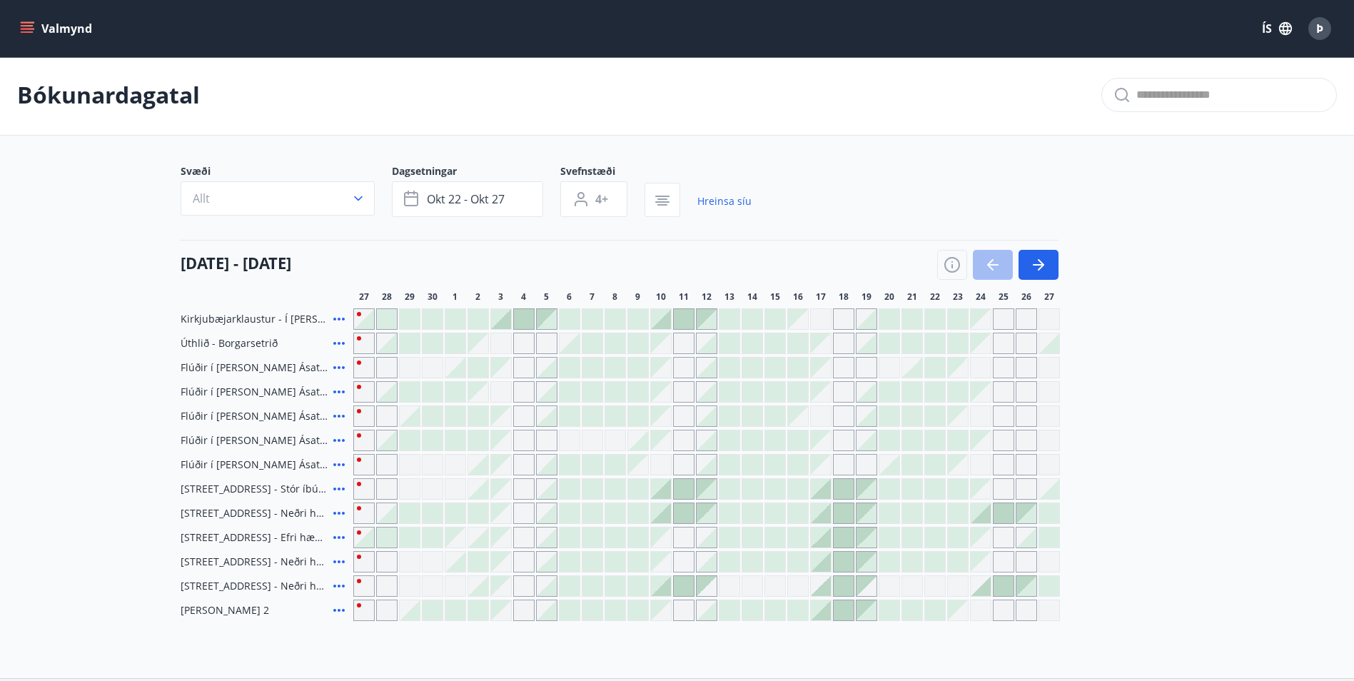
click at [339, 413] on icon at bounding box center [339, 416] width 17 height 17
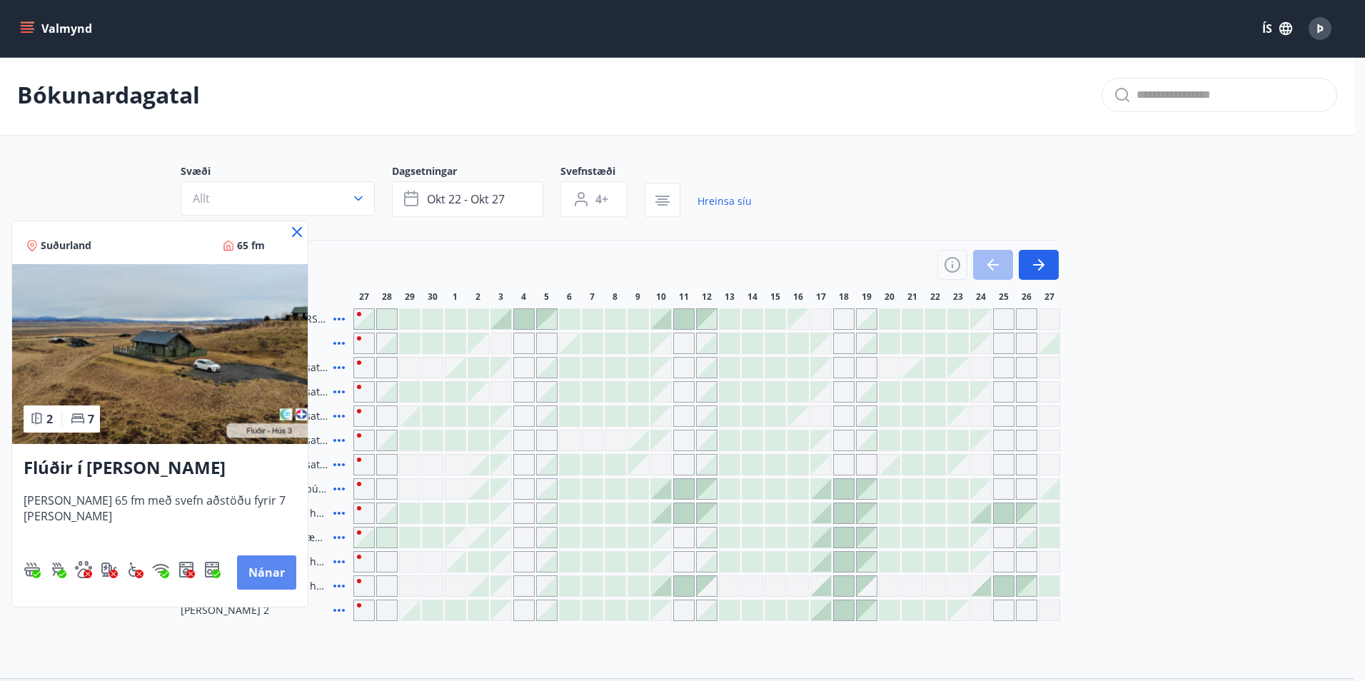
click at [262, 571] on button "Nánar" at bounding box center [266, 572] width 59 height 34
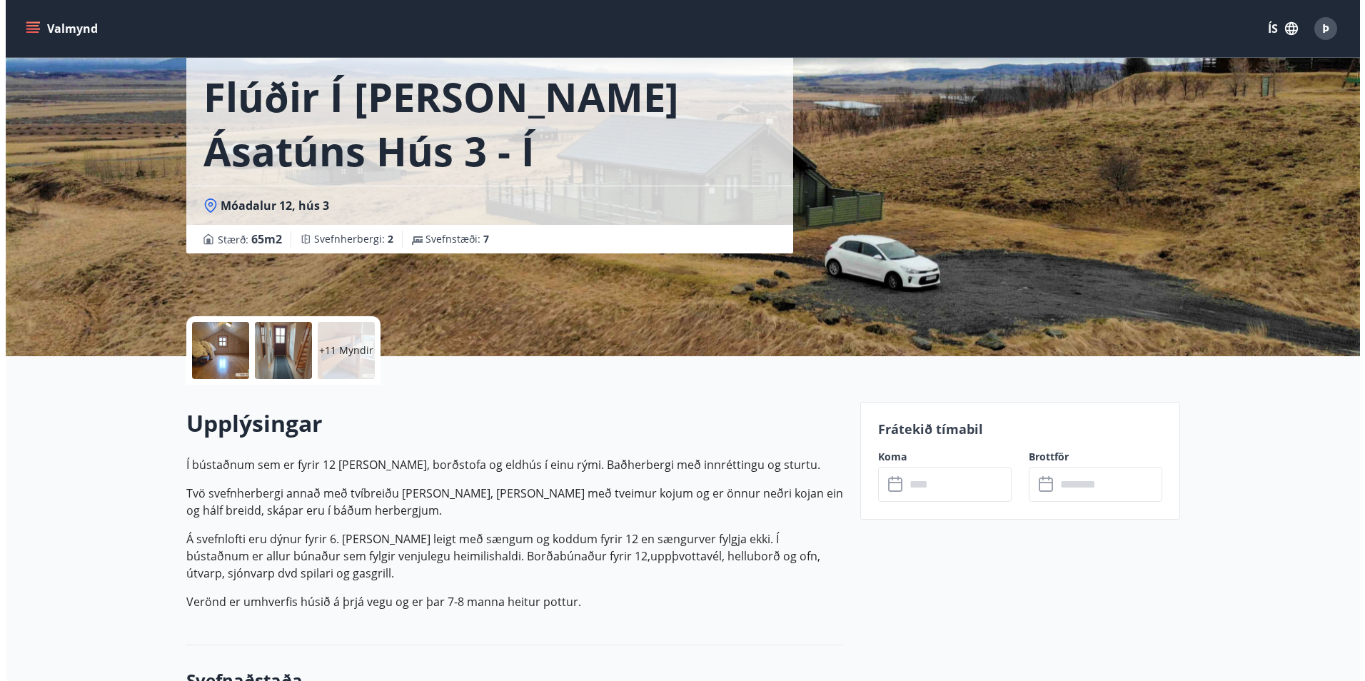
scroll to position [71, 0]
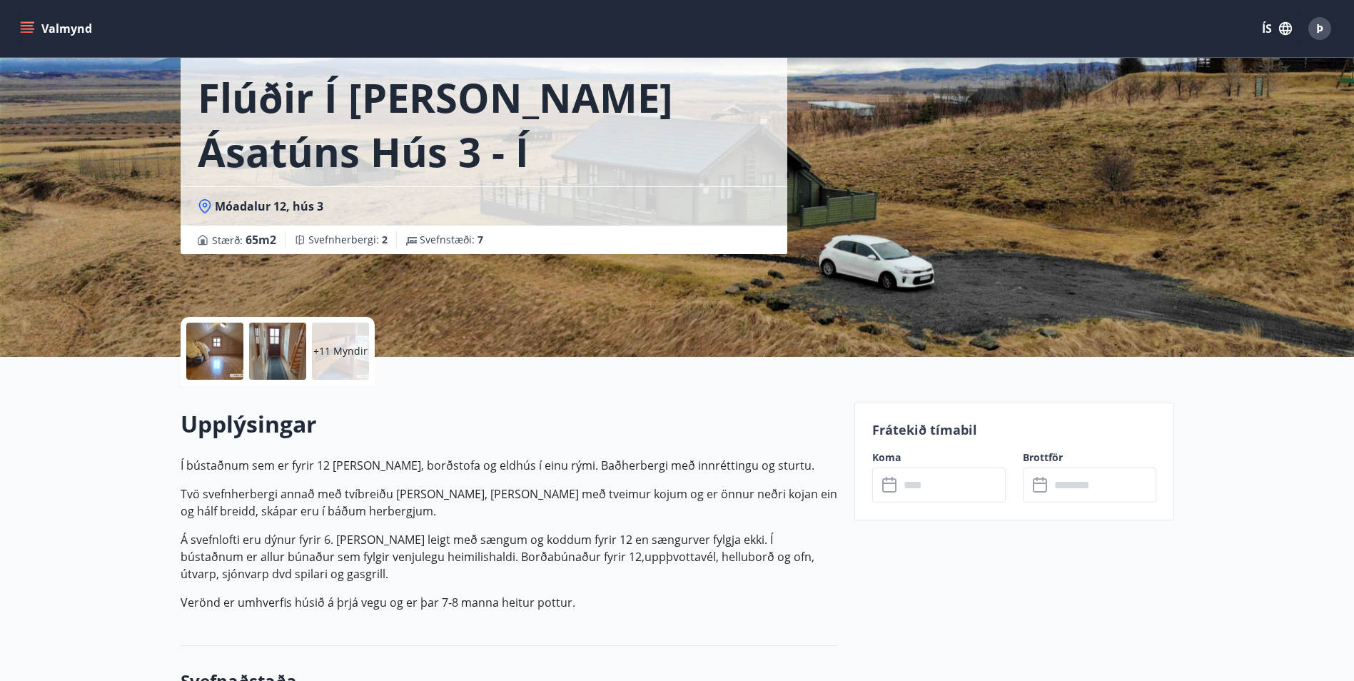
click at [341, 353] on p "+11 Myndir" at bounding box center [340, 351] width 54 height 14
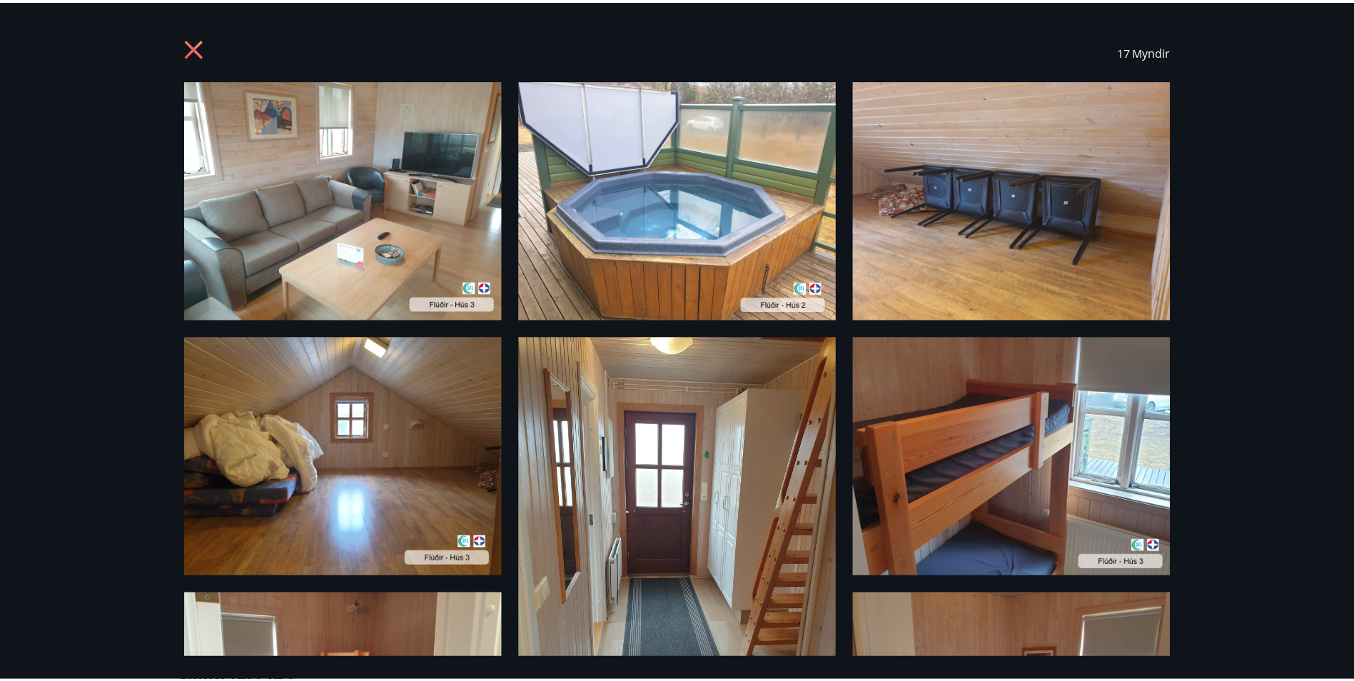
scroll to position [2, 0]
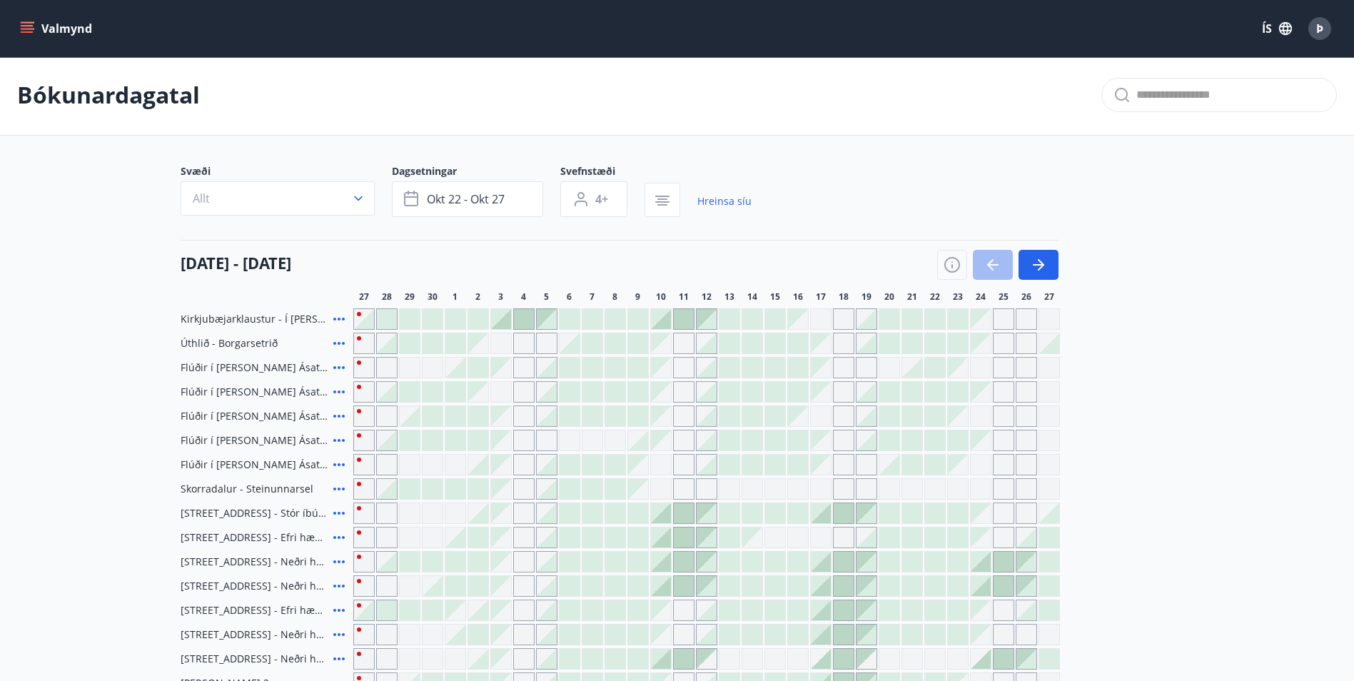
type input "*"
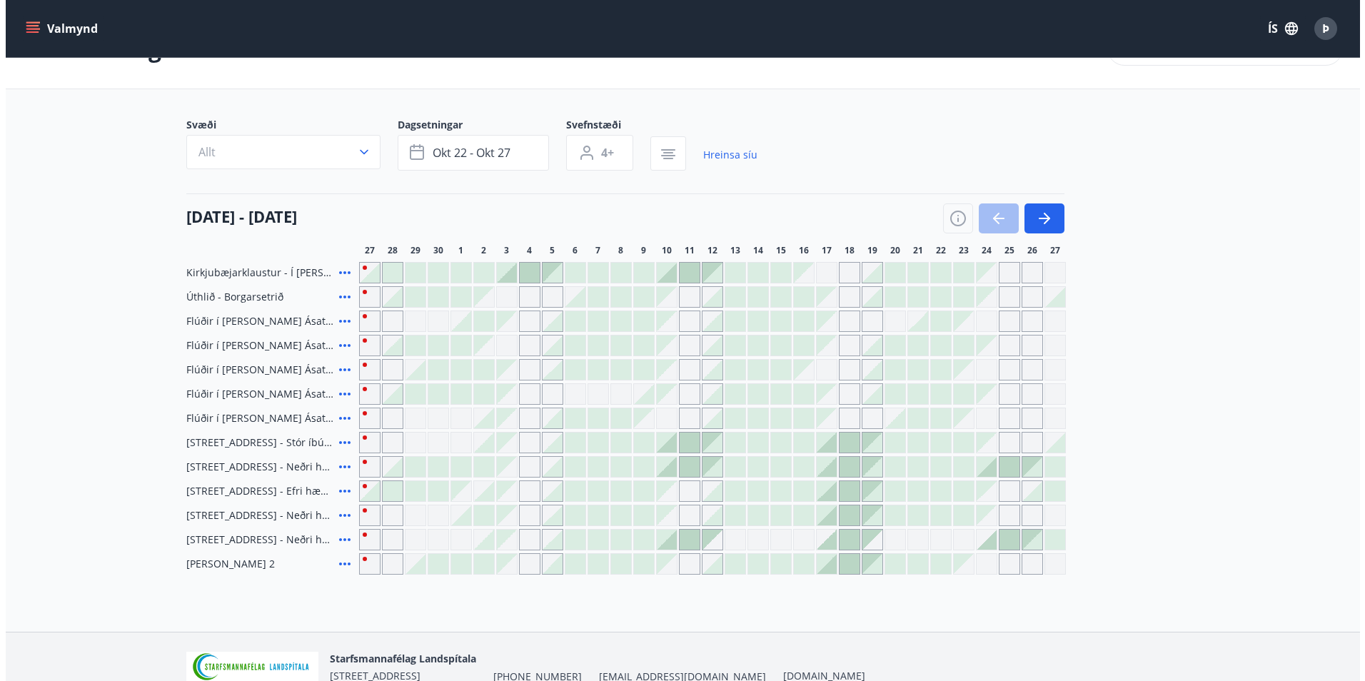
scroll to position [74, 0]
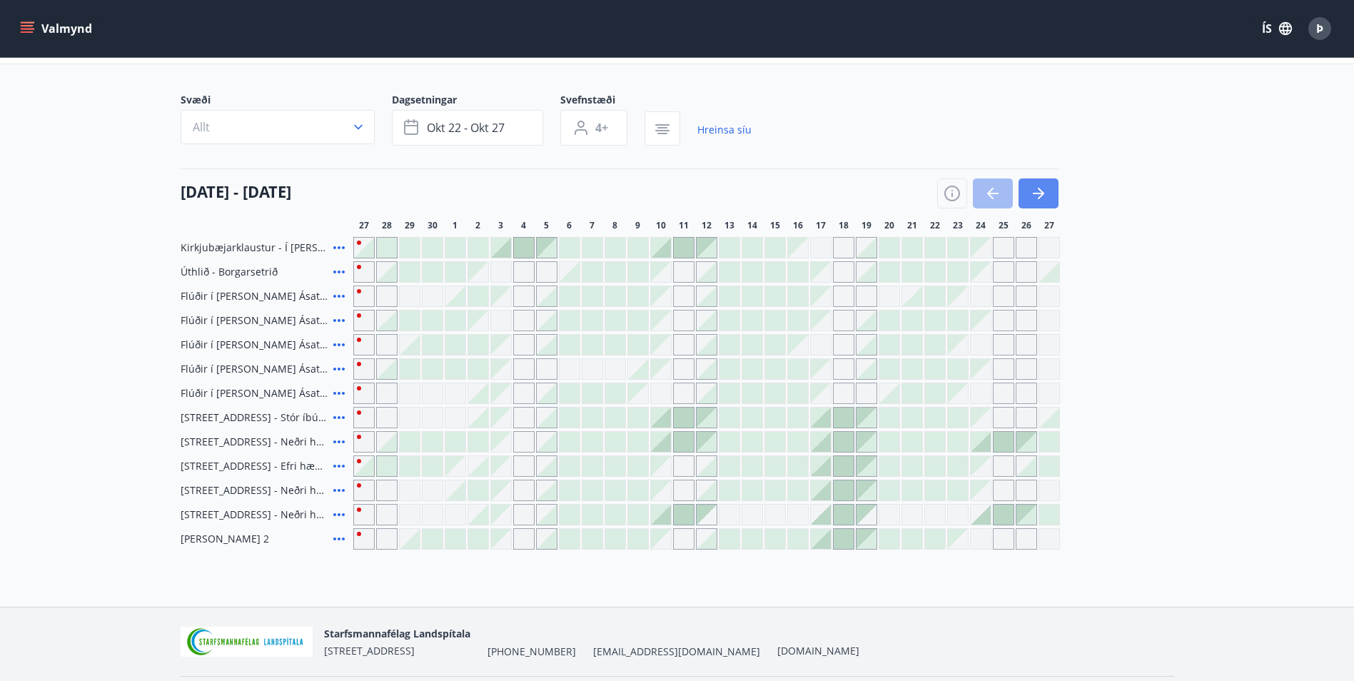
click at [1037, 193] on icon "button" at bounding box center [1038, 193] width 11 height 1
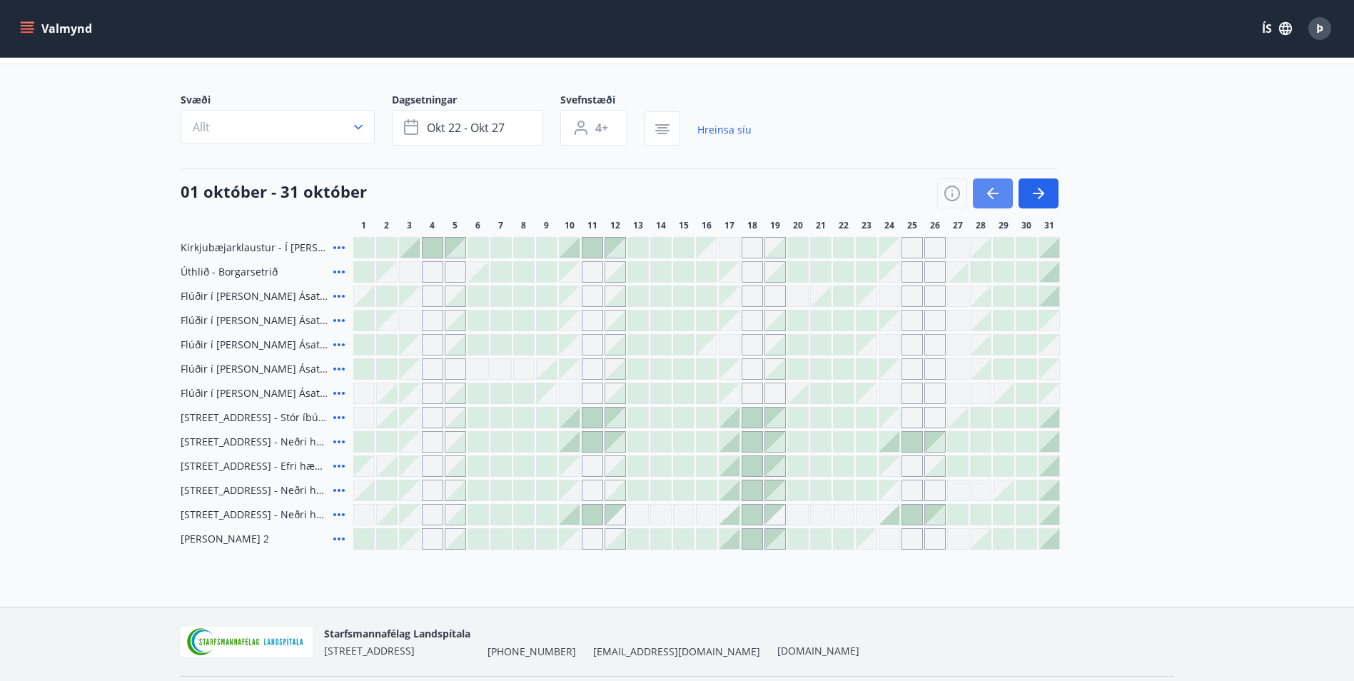
click at [989, 191] on icon "button" at bounding box center [993, 193] width 17 height 17
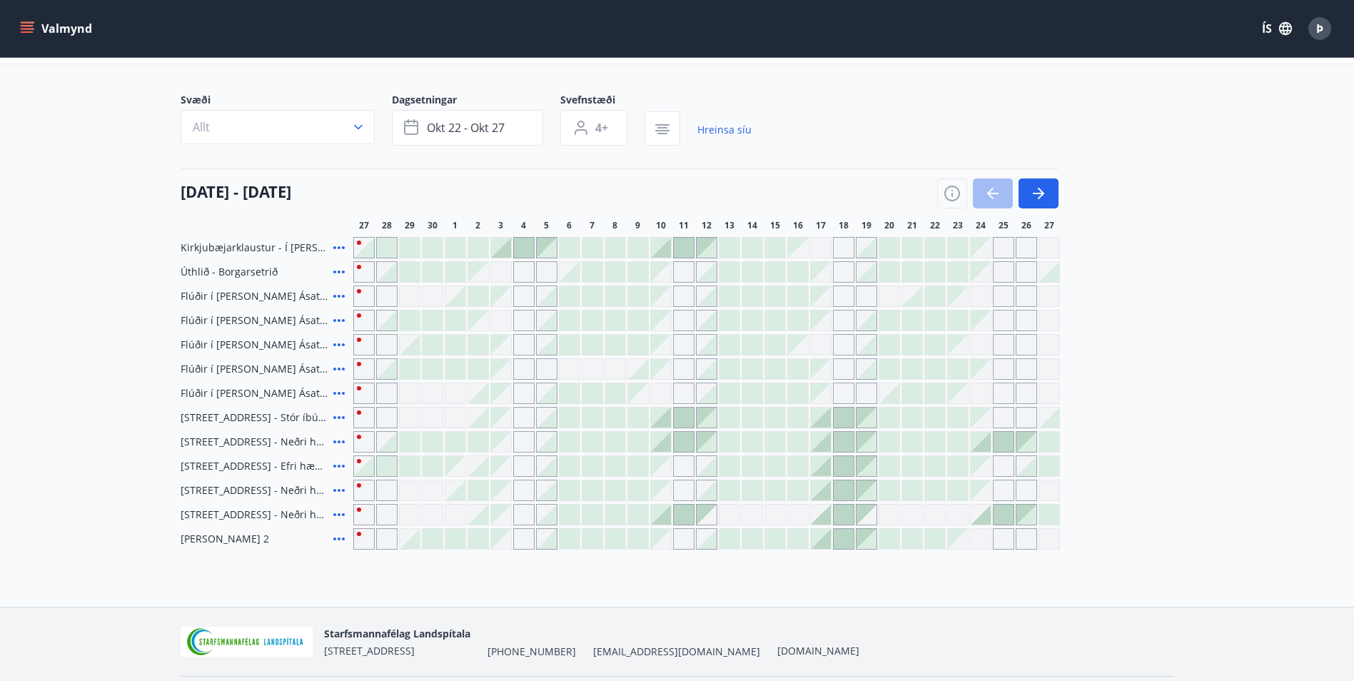
click at [341, 489] on icon at bounding box center [339, 490] width 17 height 17
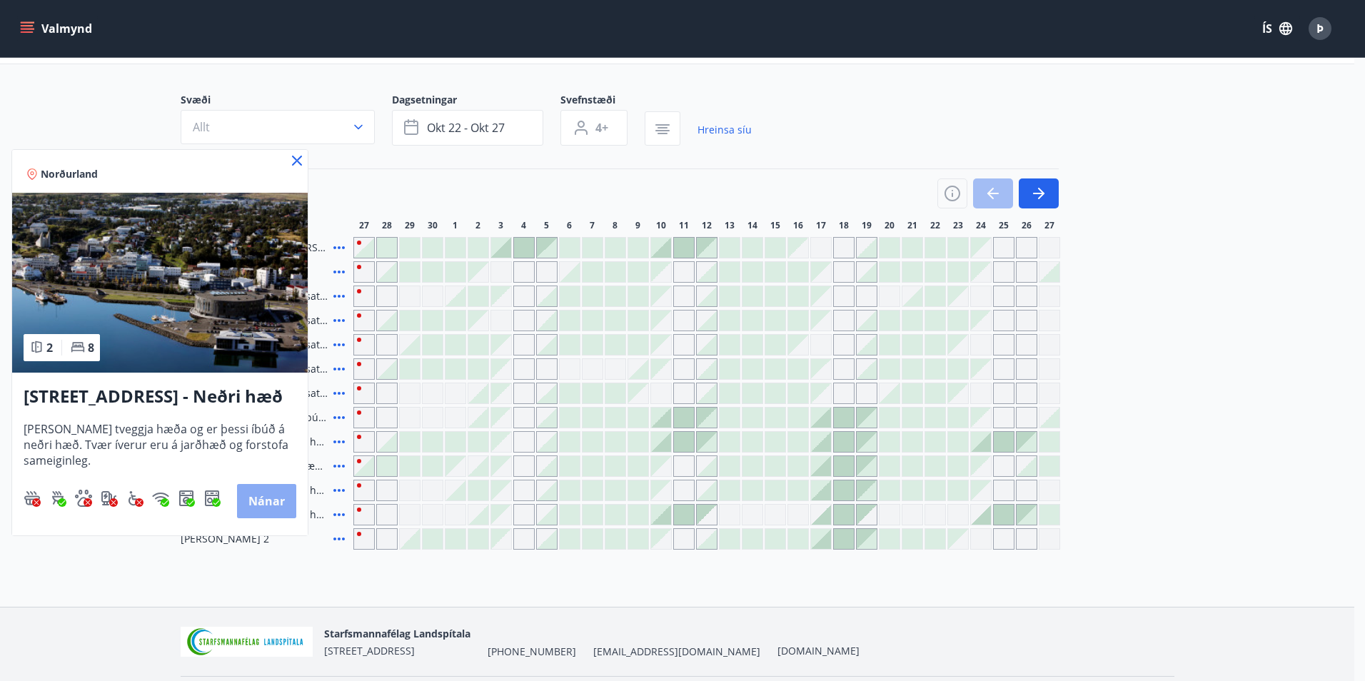
click at [260, 496] on button "Nánar" at bounding box center [266, 501] width 59 height 34
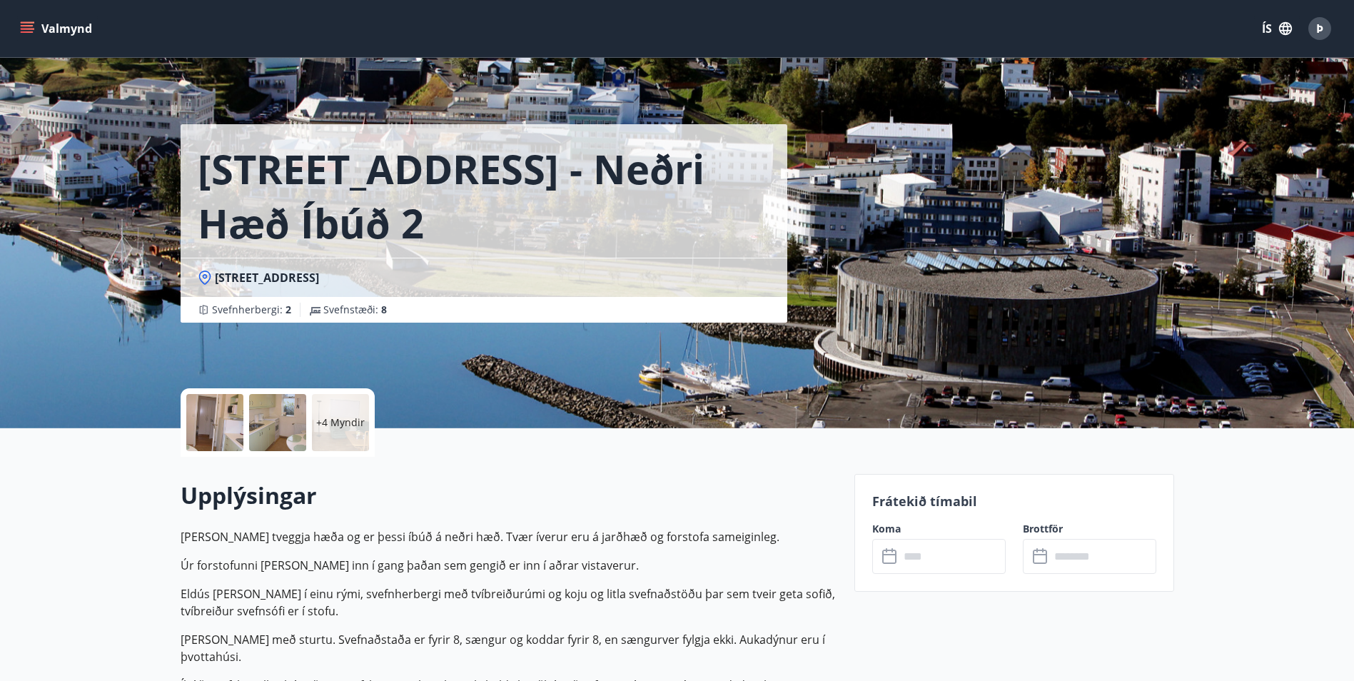
scroll to position [2, 0]
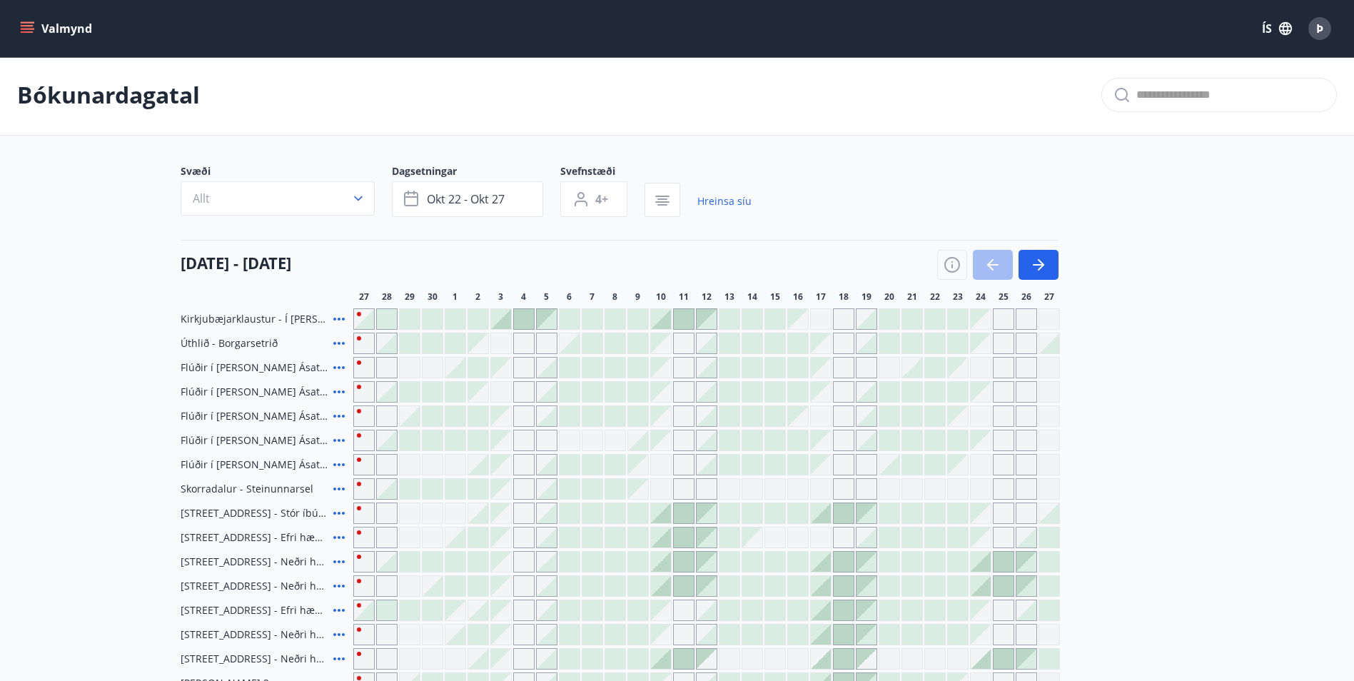
type input "*"
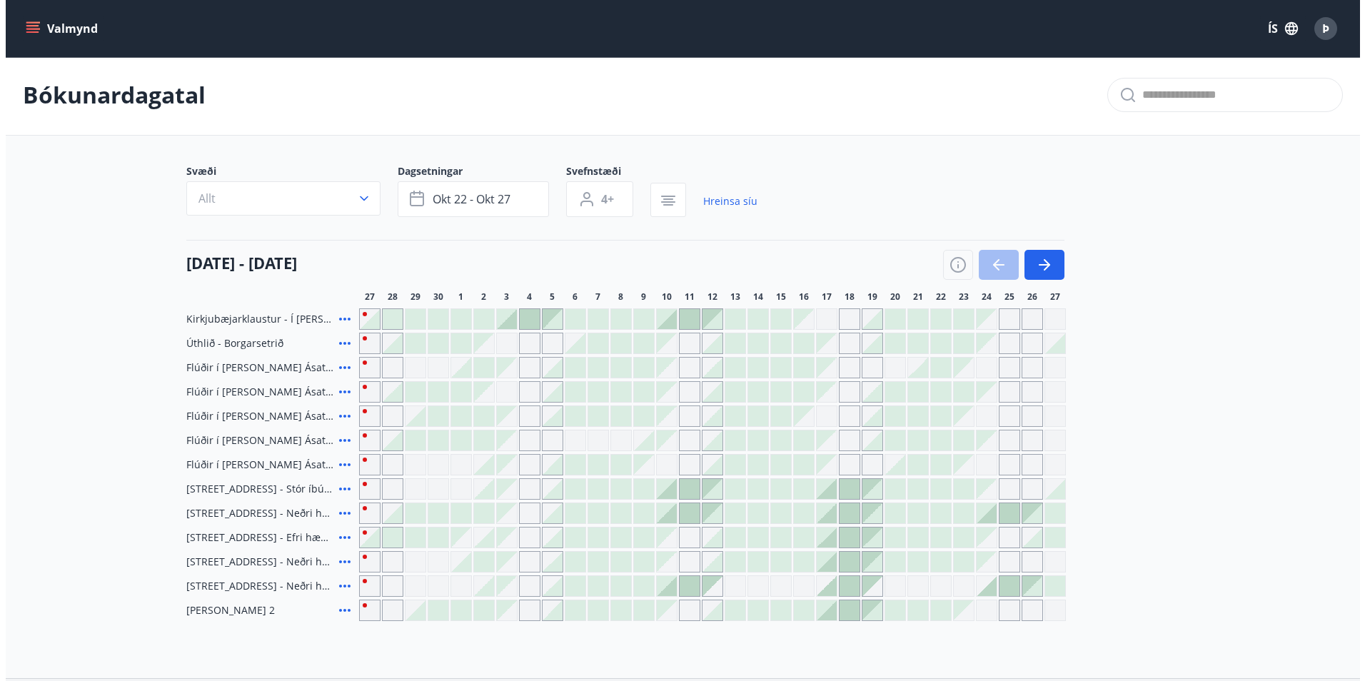
scroll to position [119, 0]
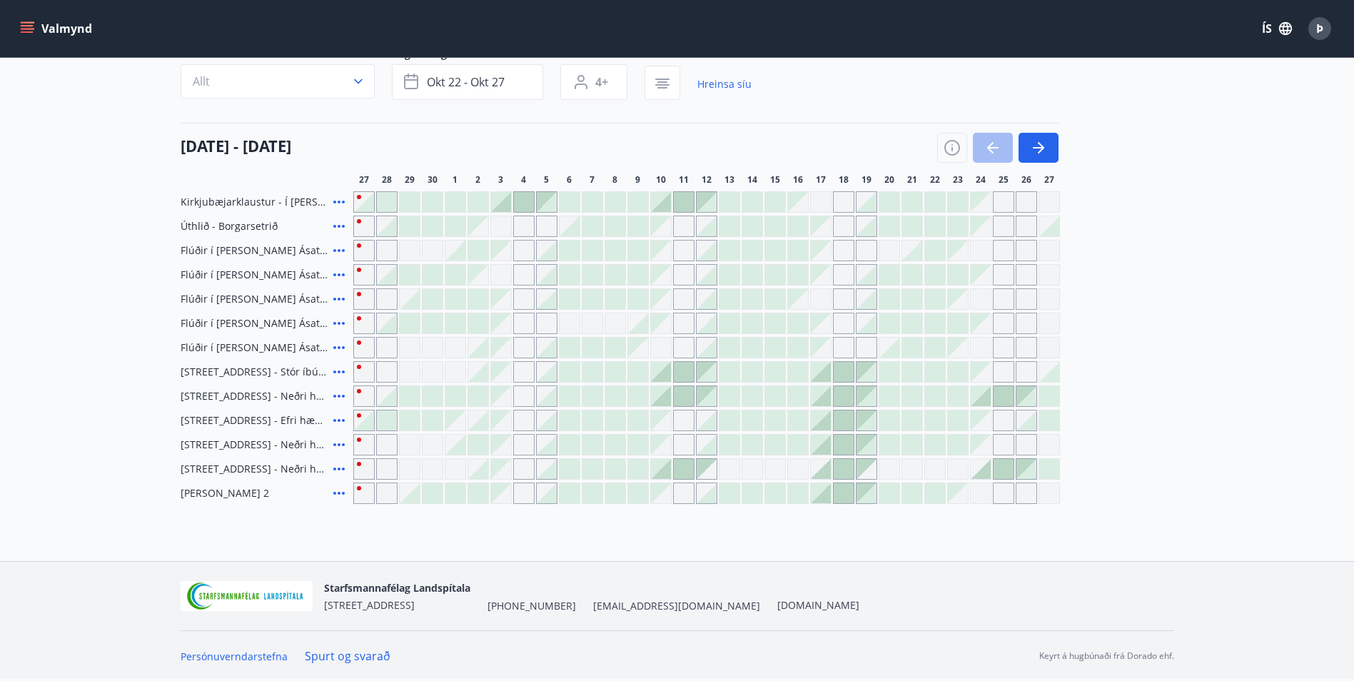
click at [341, 444] on icon at bounding box center [339, 444] width 17 height 17
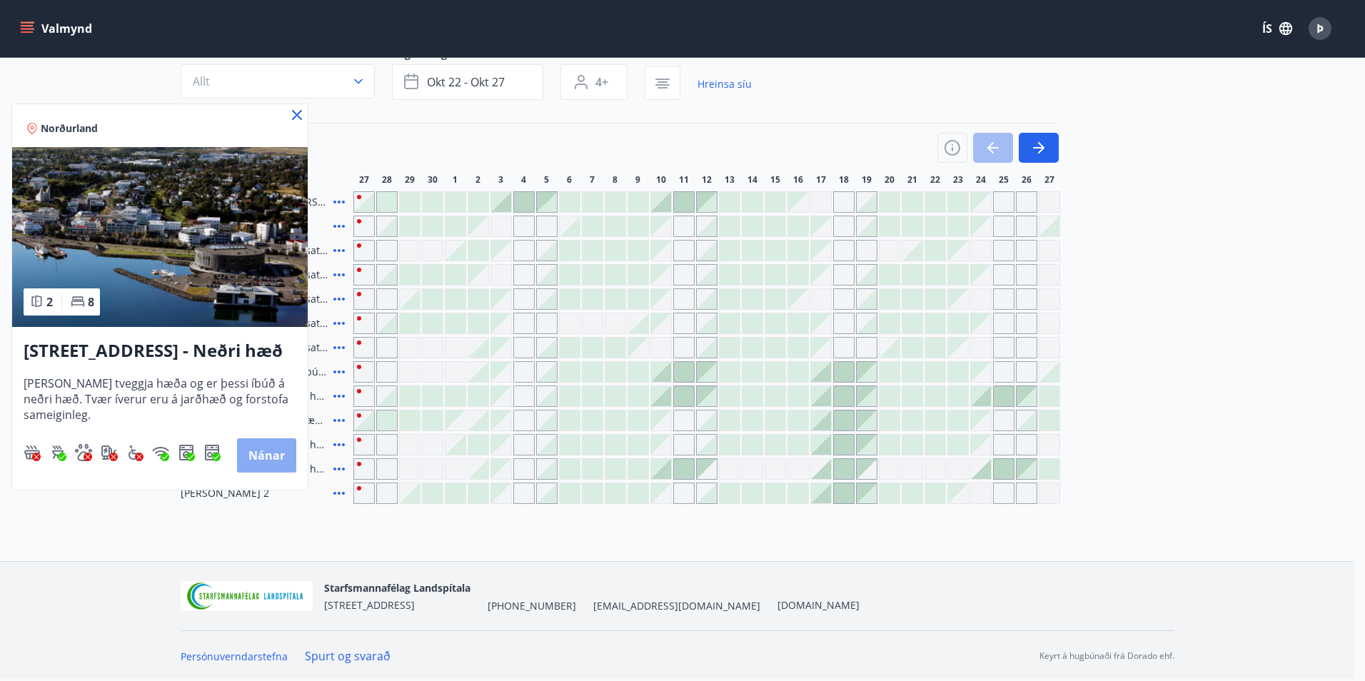
click at [263, 453] on button "Nánar" at bounding box center [266, 455] width 59 height 34
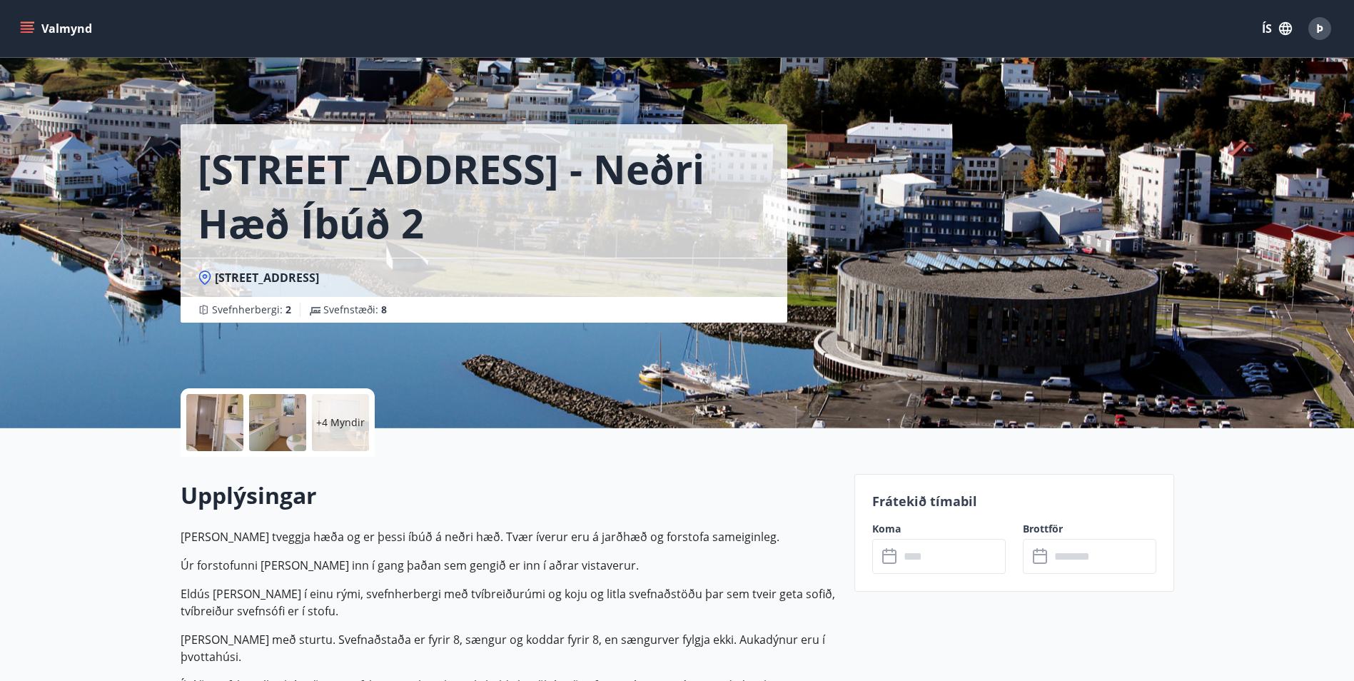
scroll to position [2, 0]
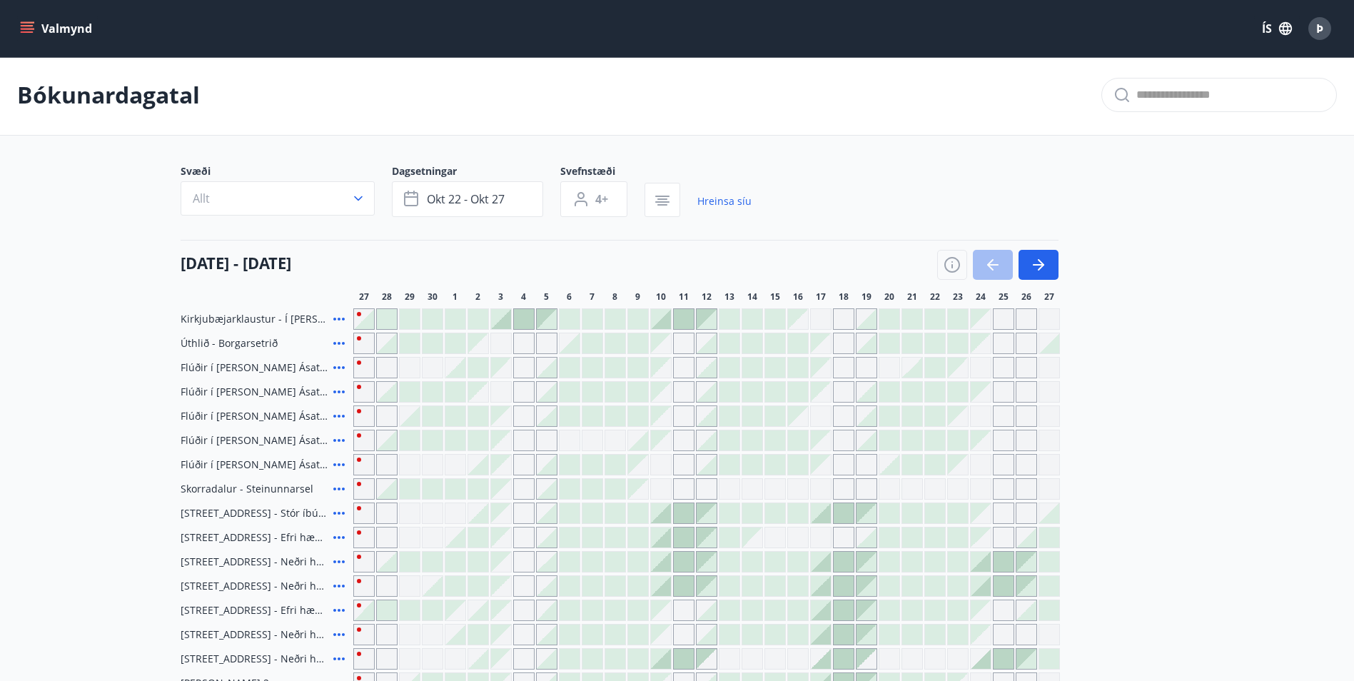
type input "*"
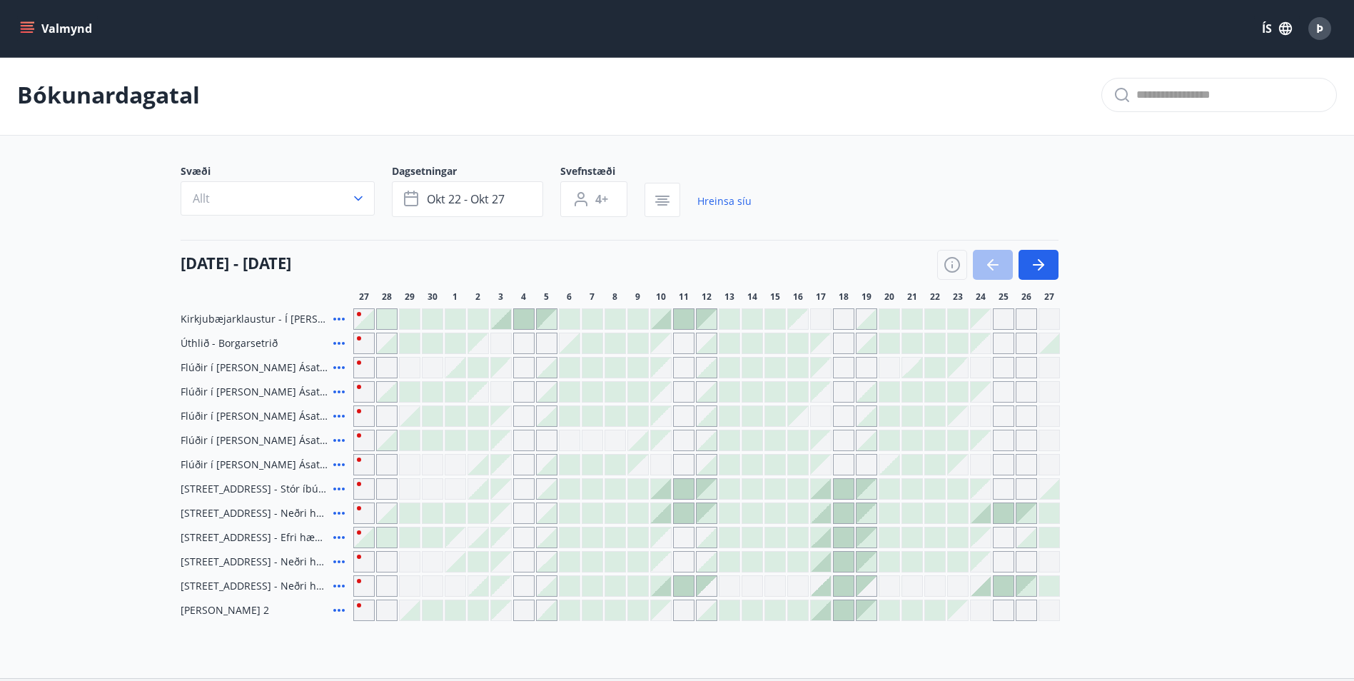
click at [341, 368] on icon at bounding box center [339, 367] width 17 height 17
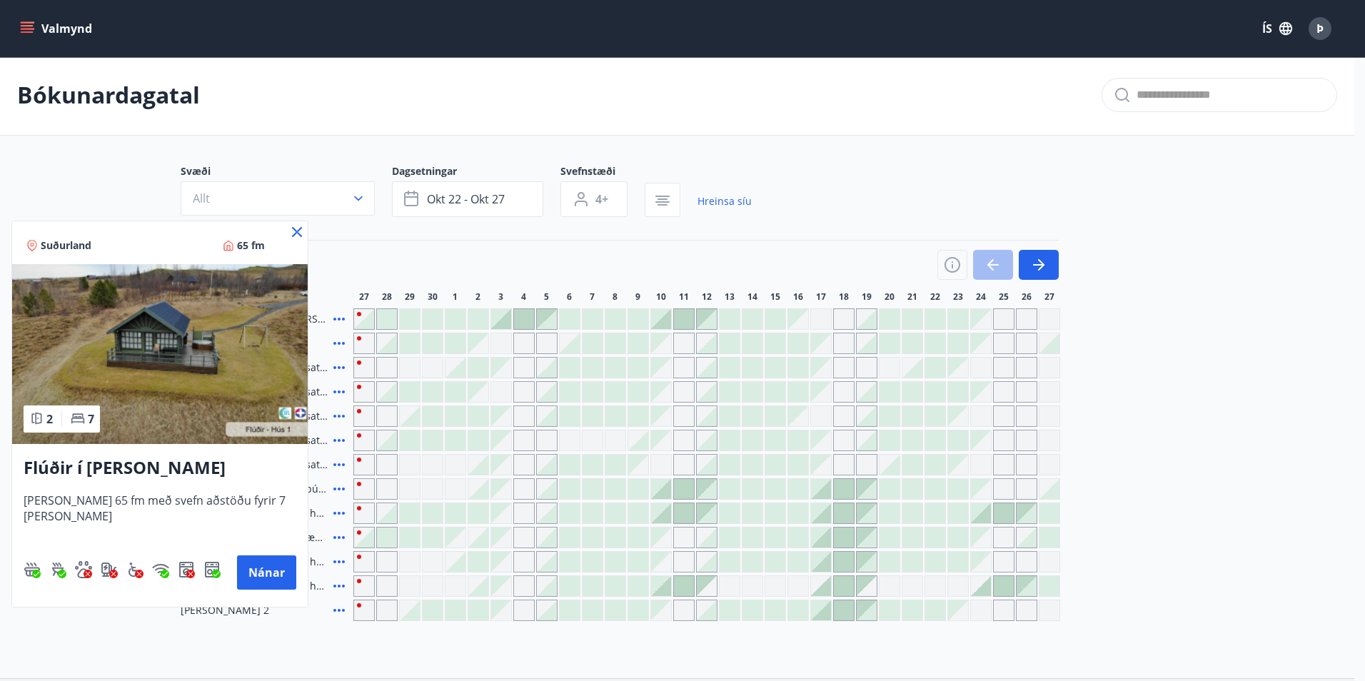
click at [297, 228] on icon at bounding box center [296, 231] width 17 height 17
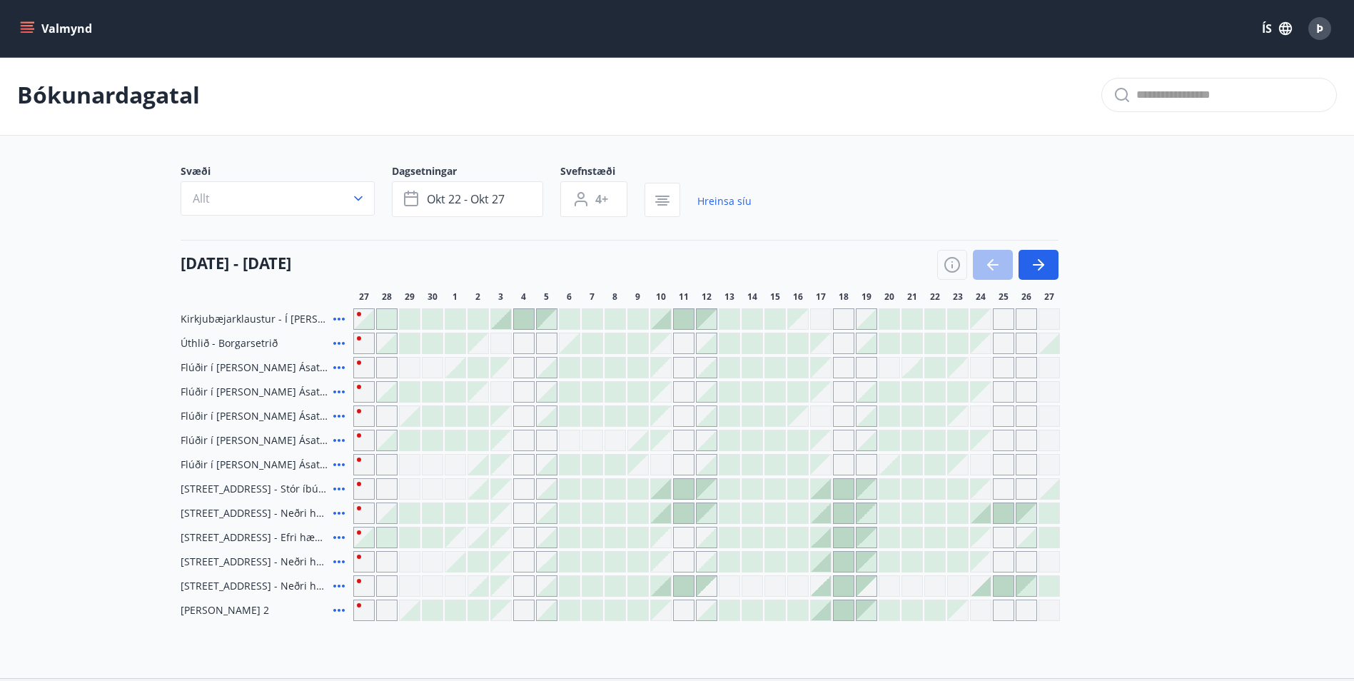
click at [338, 368] on icon at bounding box center [338, 367] width 11 height 3
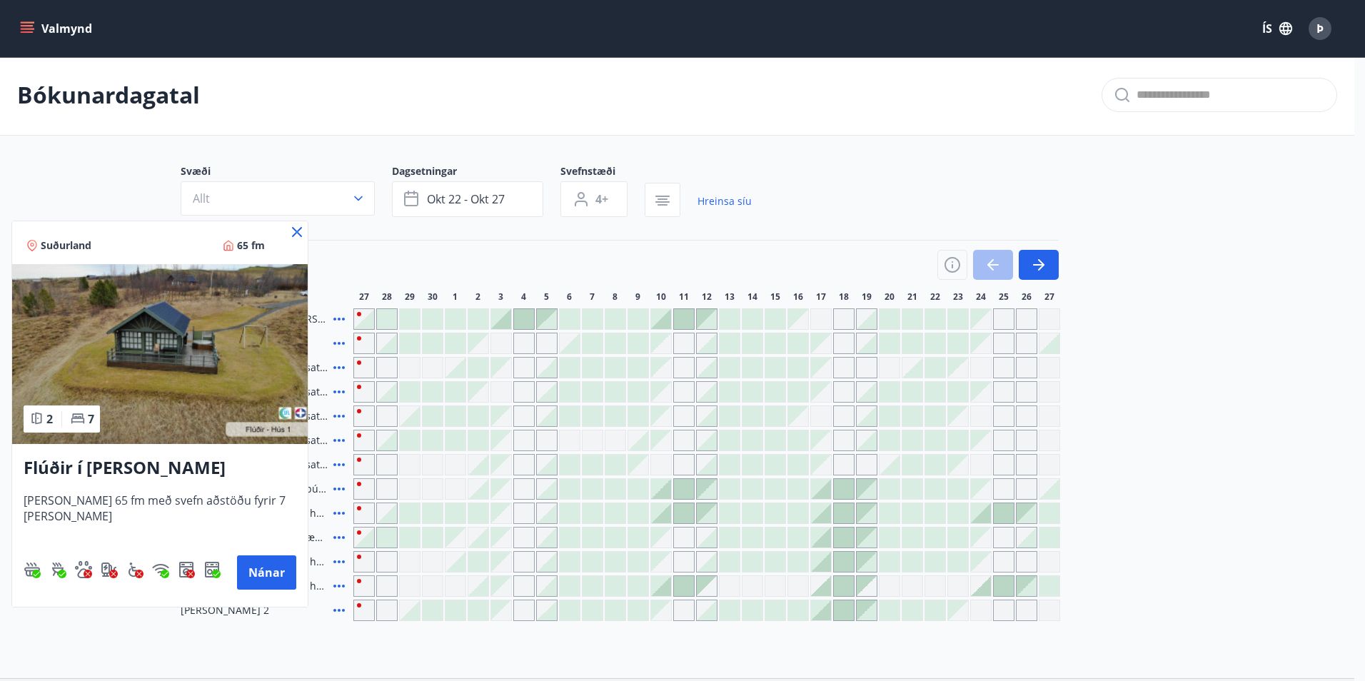
click at [296, 233] on icon at bounding box center [297, 232] width 10 height 10
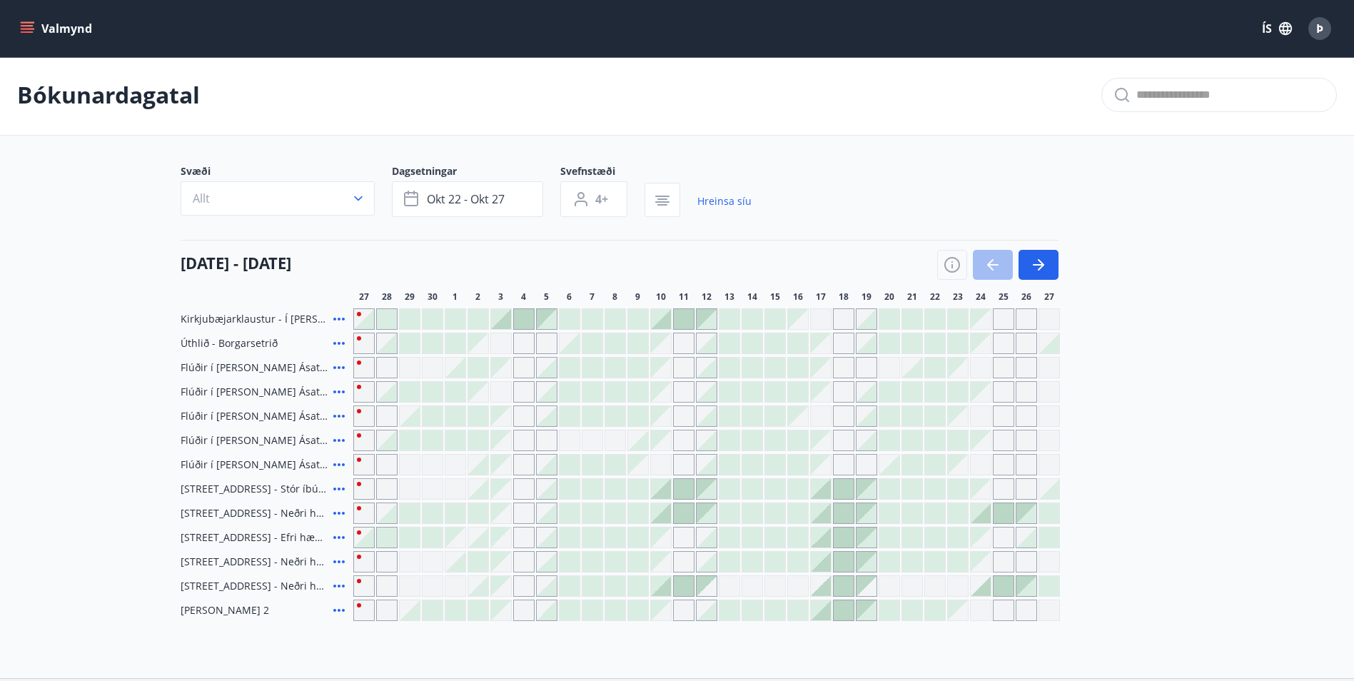
click at [341, 463] on icon at bounding box center [339, 464] width 17 height 17
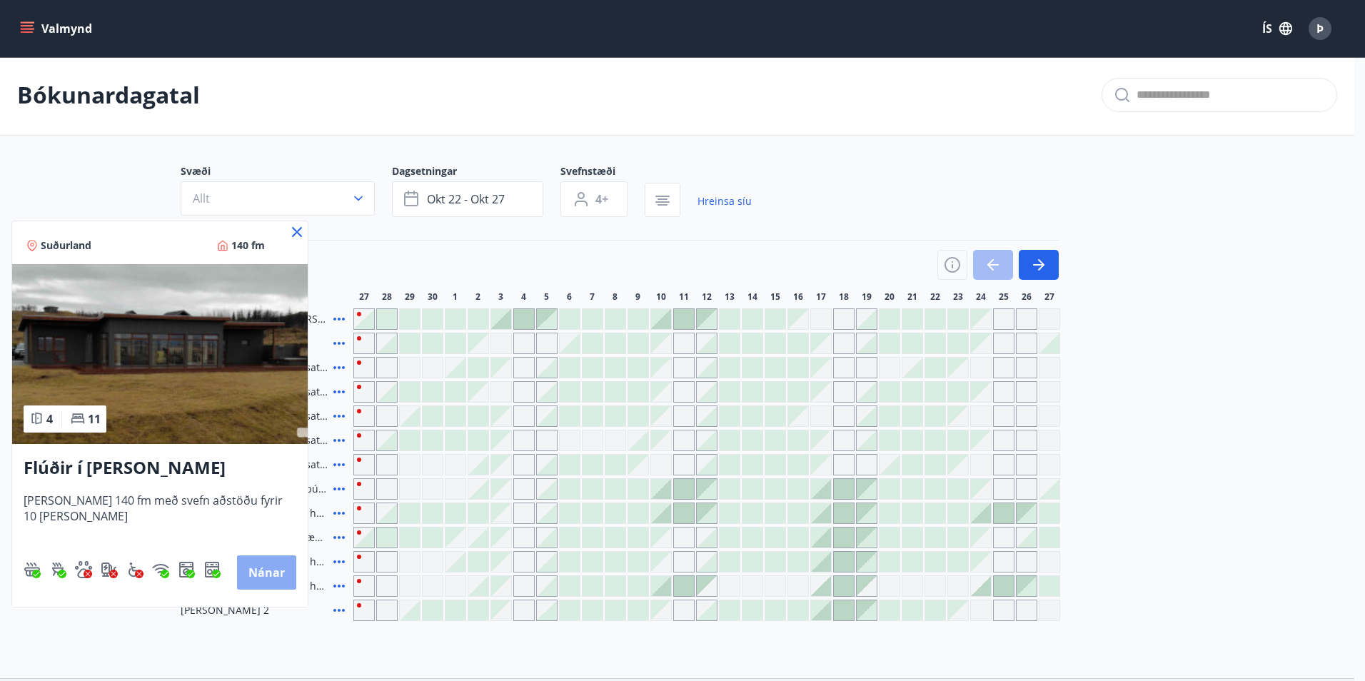
click at [266, 567] on button "Nánar" at bounding box center [266, 572] width 59 height 34
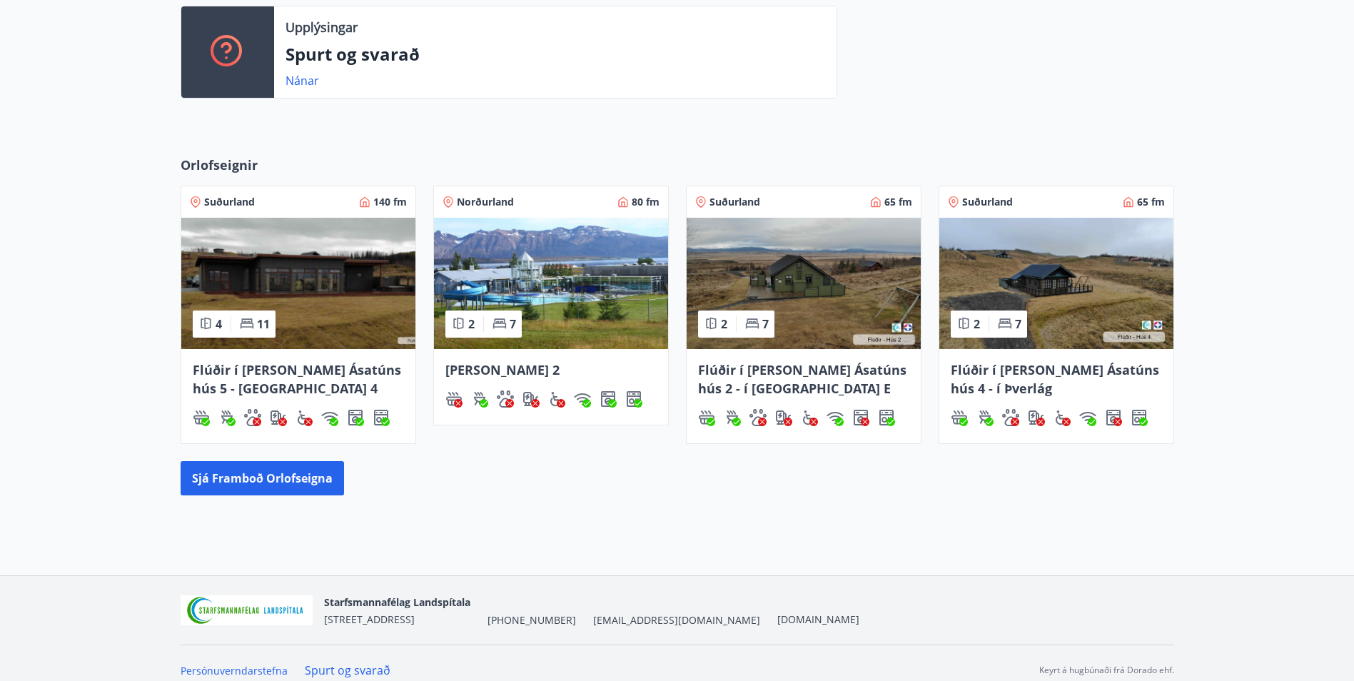
scroll to position [515, 0]
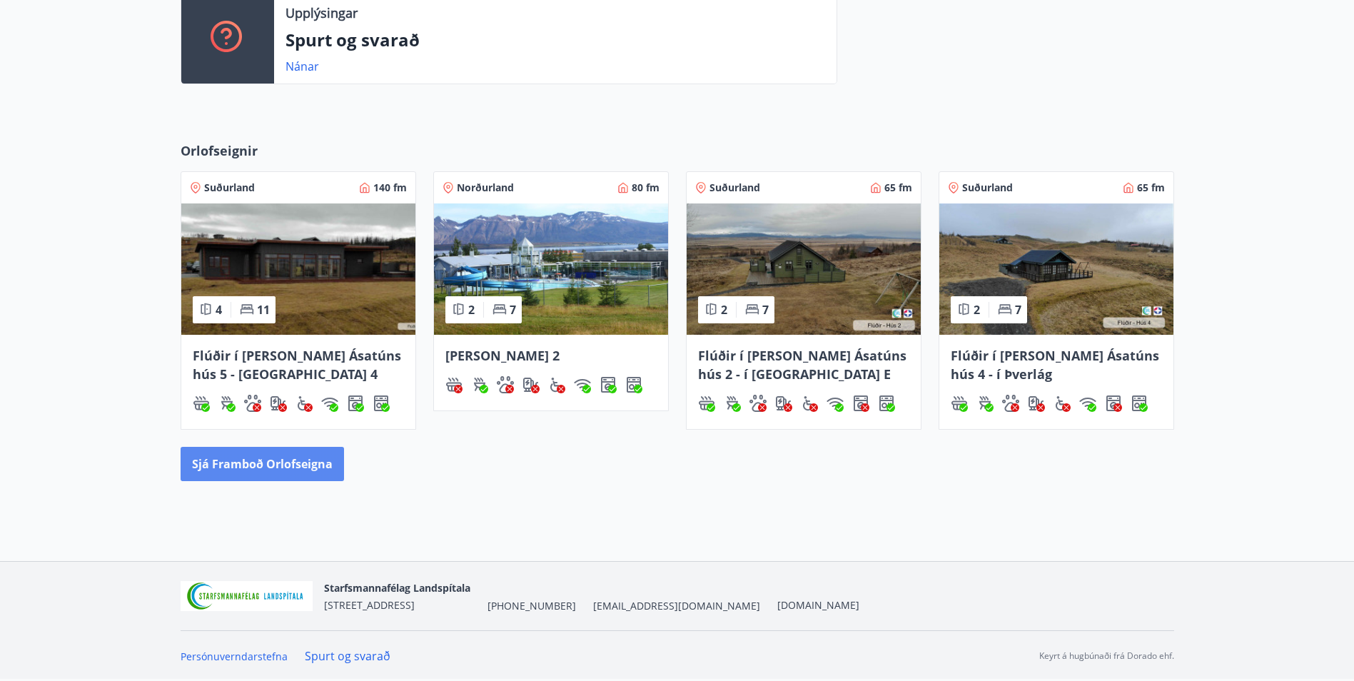
click at [263, 463] on button "Sjá framboð orlofseigna" at bounding box center [263, 464] width 164 height 34
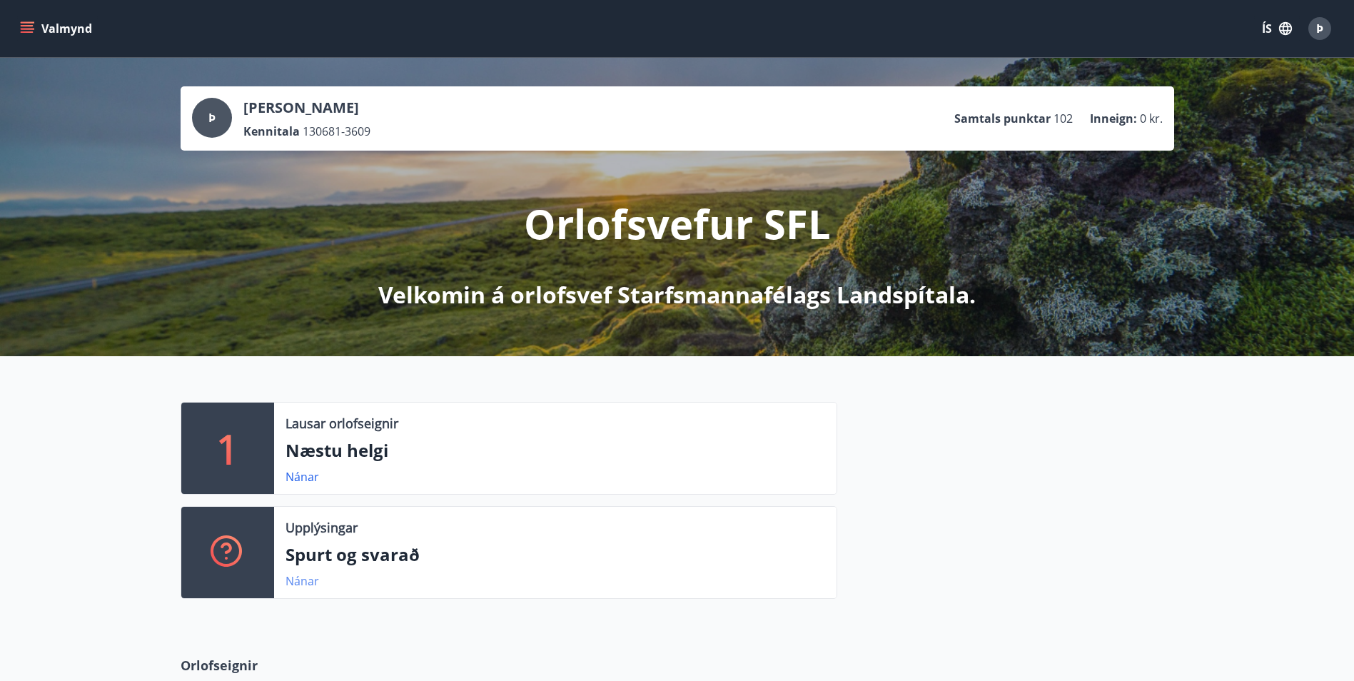
click at [299, 583] on link "Nánar" at bounding box center [303, 581] width 34 height 16
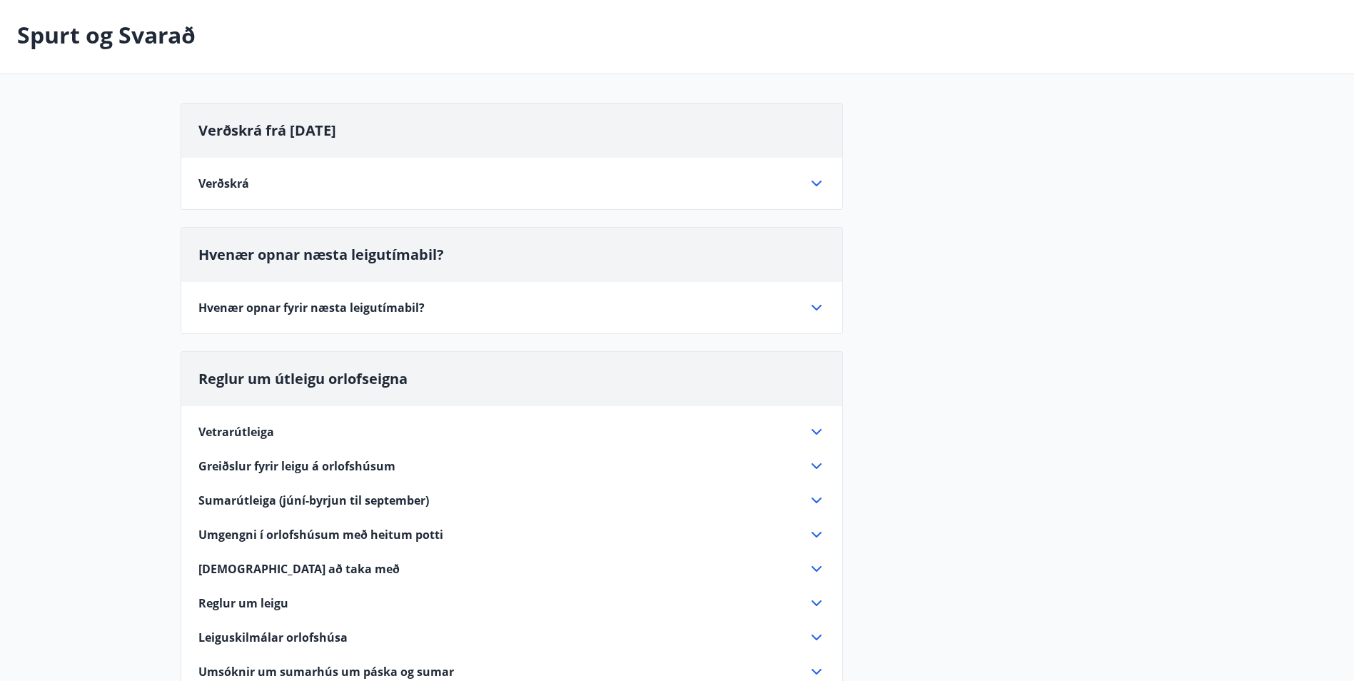
scroll to position [214, 0]
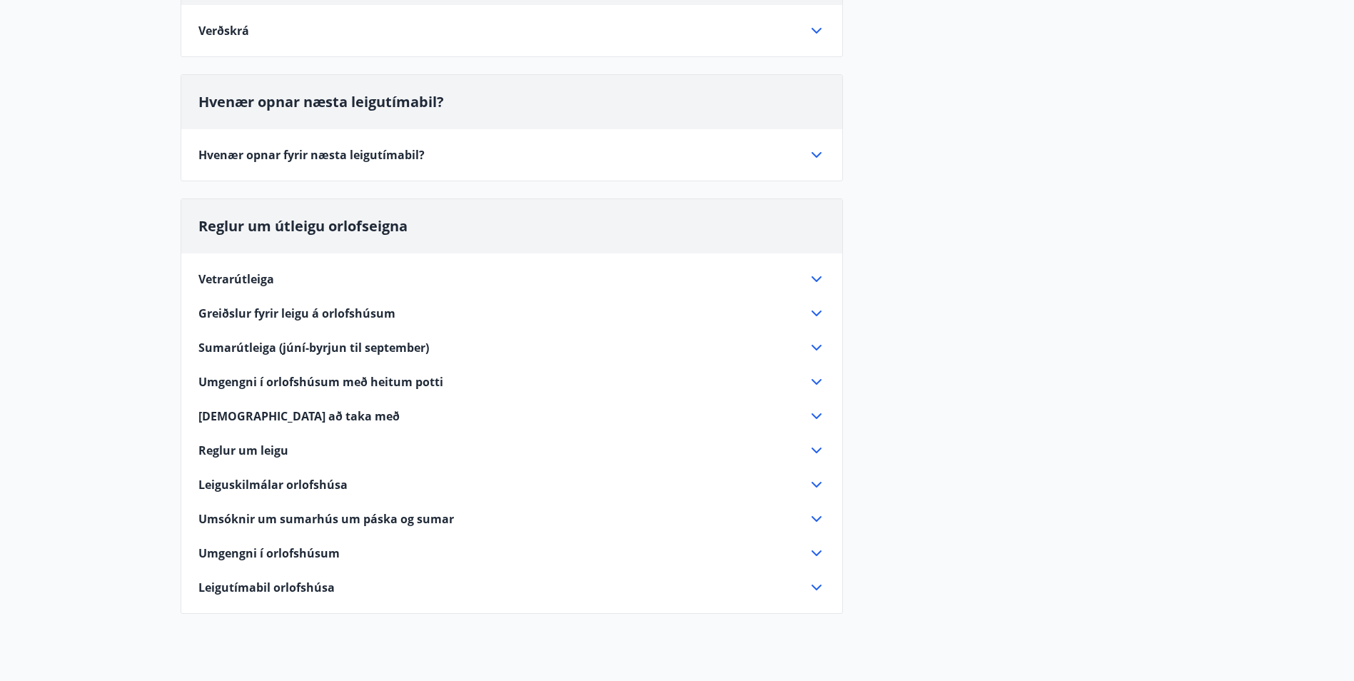
click at [818, 281] on icon at bounding box center [816, 279] width 17 height 17
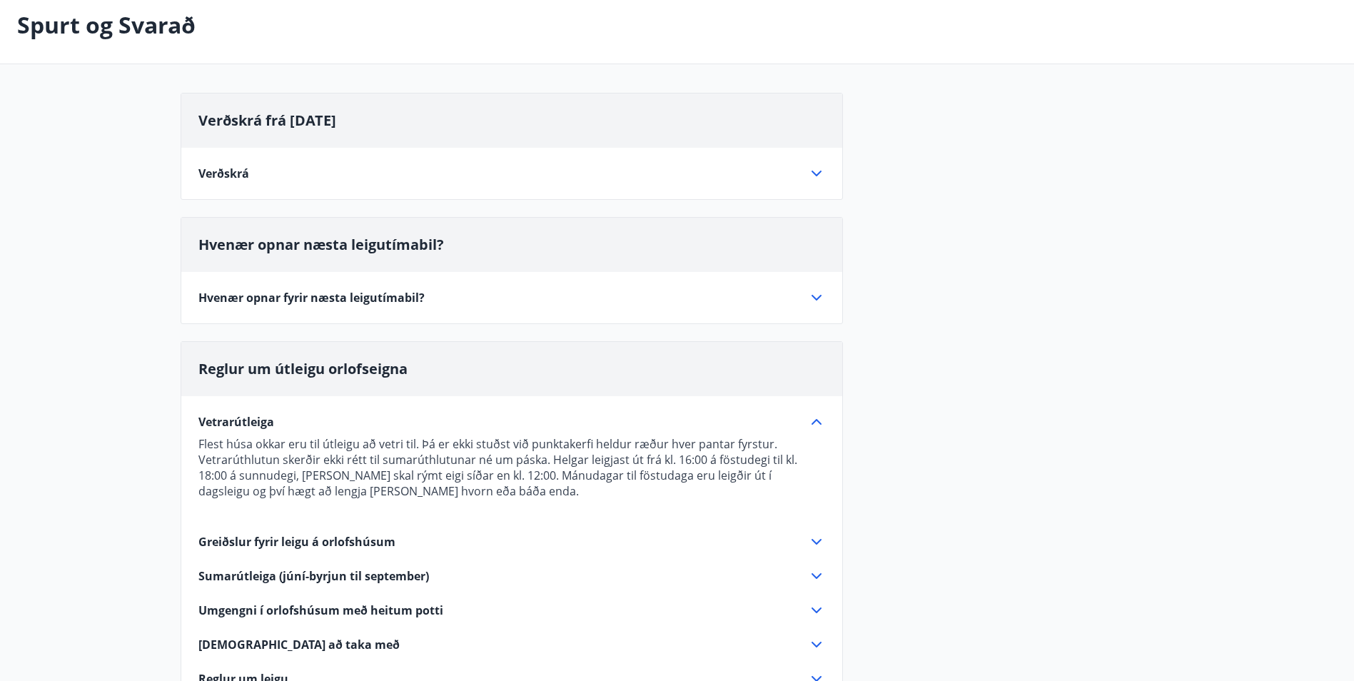
scroll to position [143, 0]
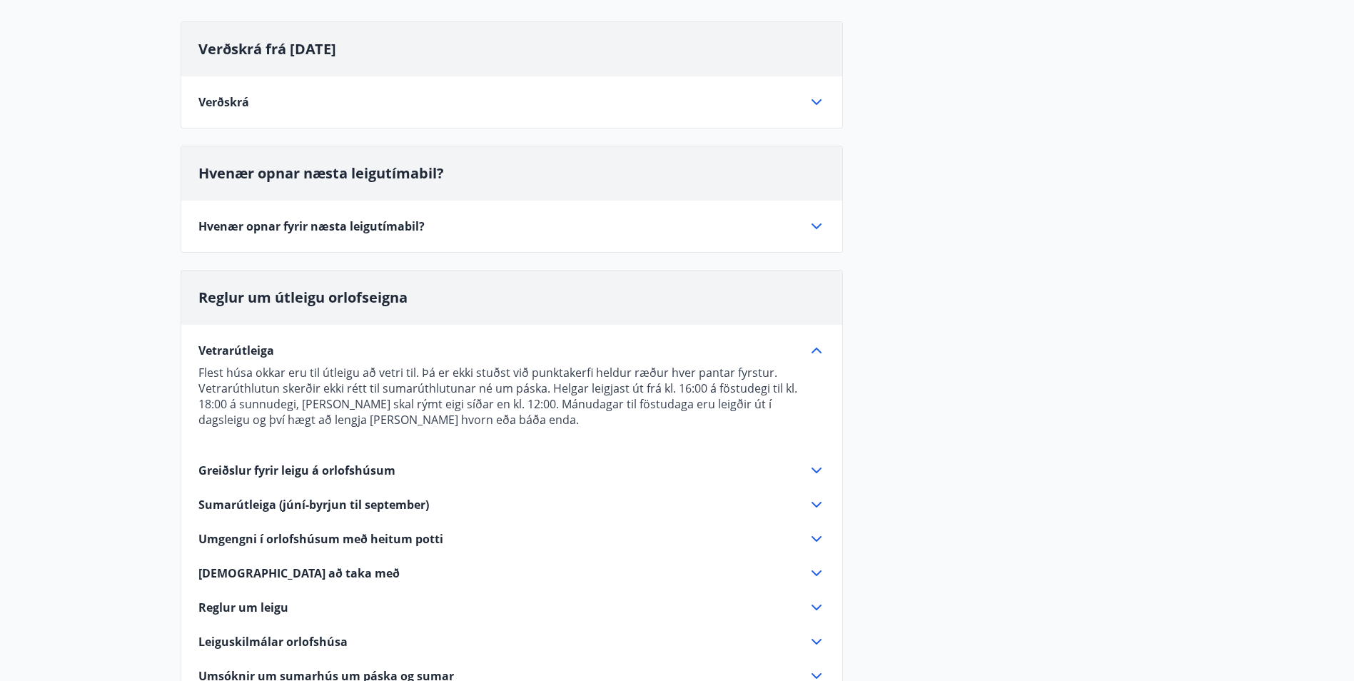
click at [817, 226] on icon at bounding box center [816, 226] width 17 height 17
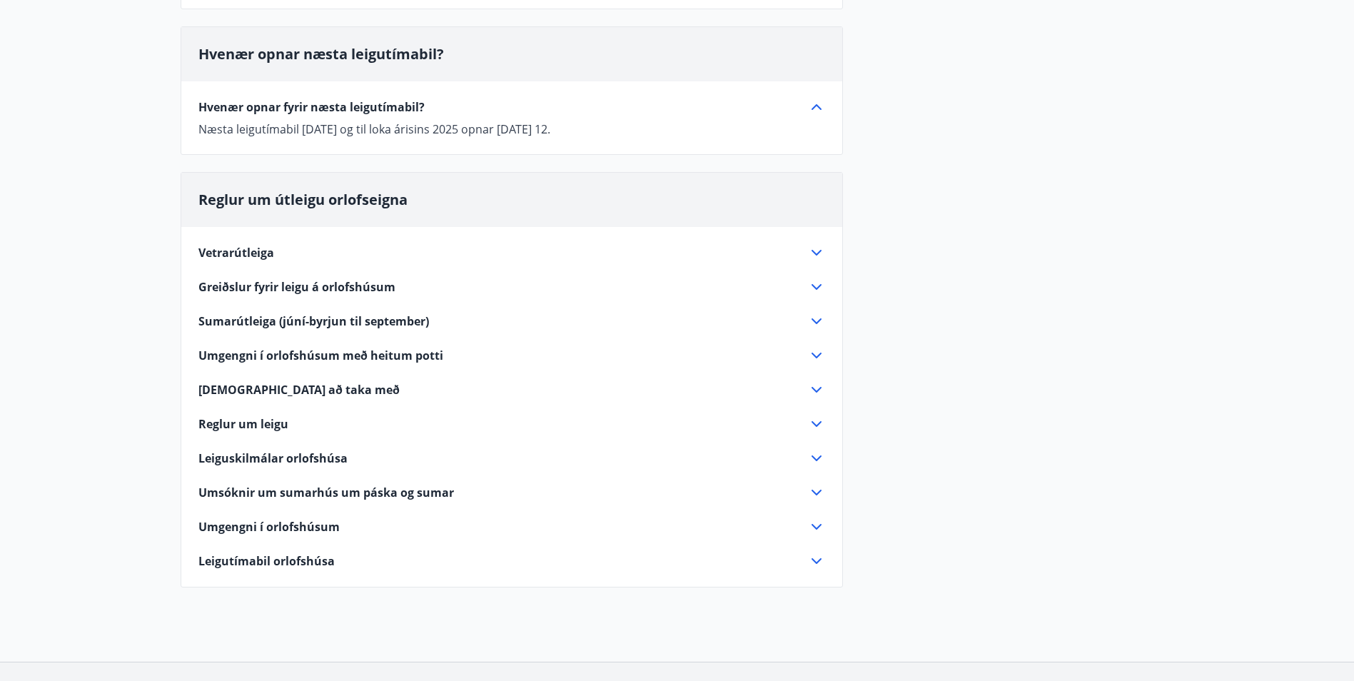
scroll to position [286, 0]
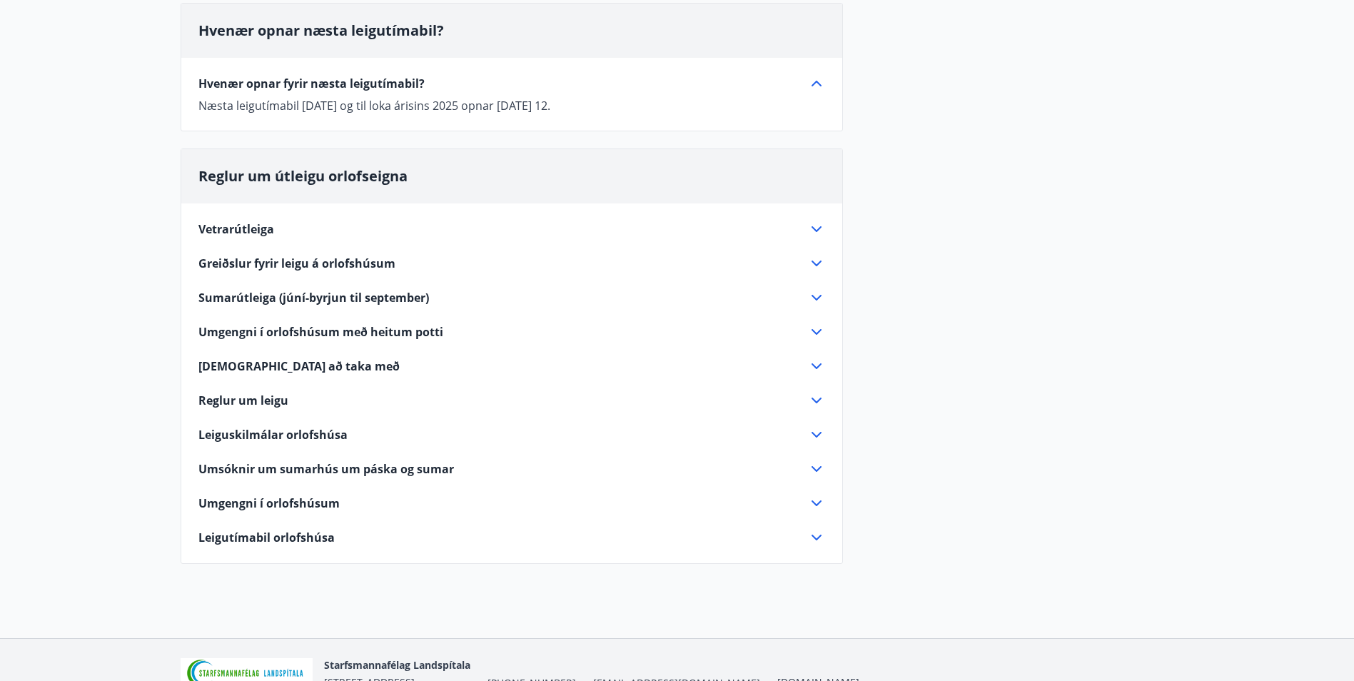
click at [818, 298] on icon at bounding box center [817, 298] width 10 height 6
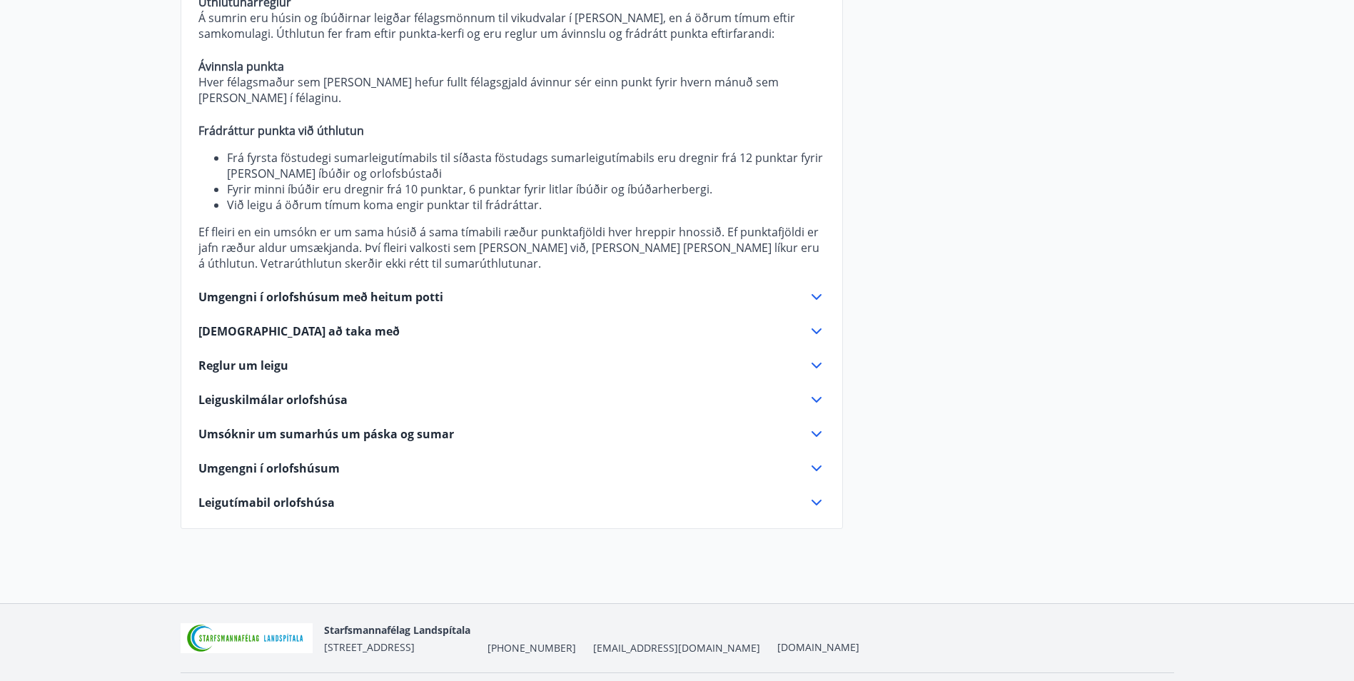
scroll to position [688, 0]
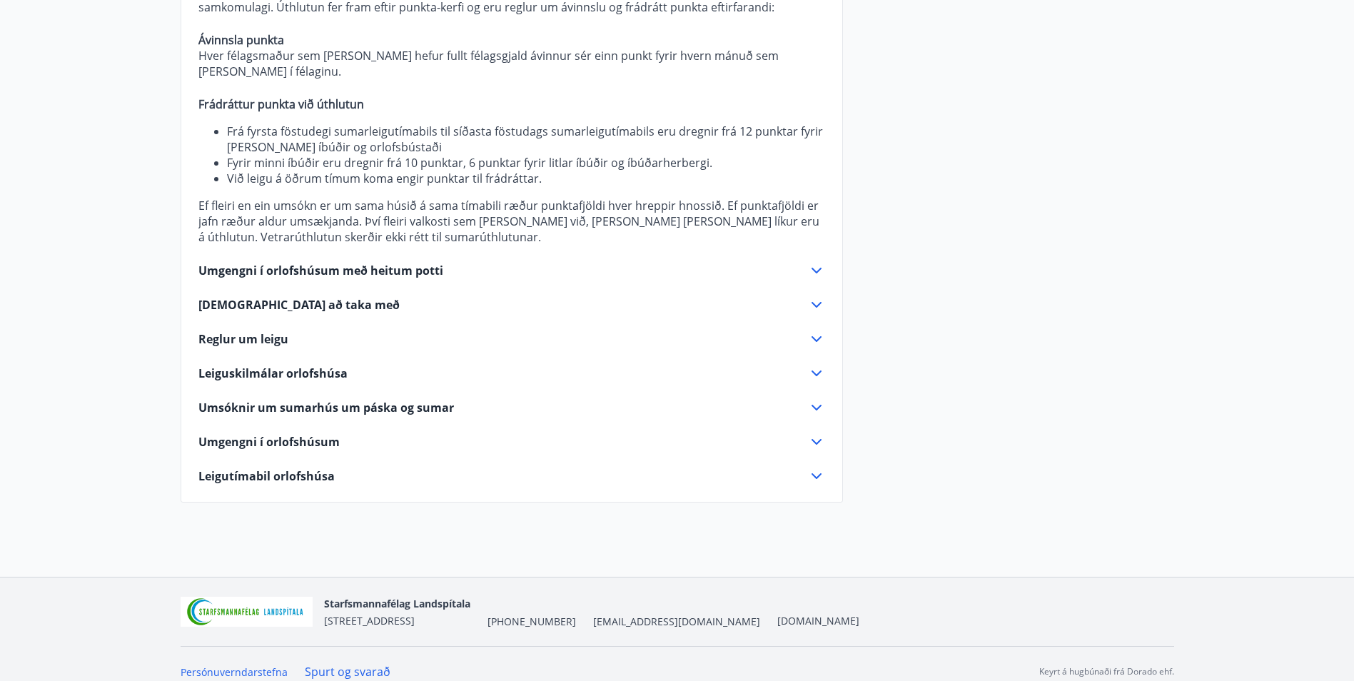
click at [818, 296] on icon at bounding box center [816, 304] width 17 height 17
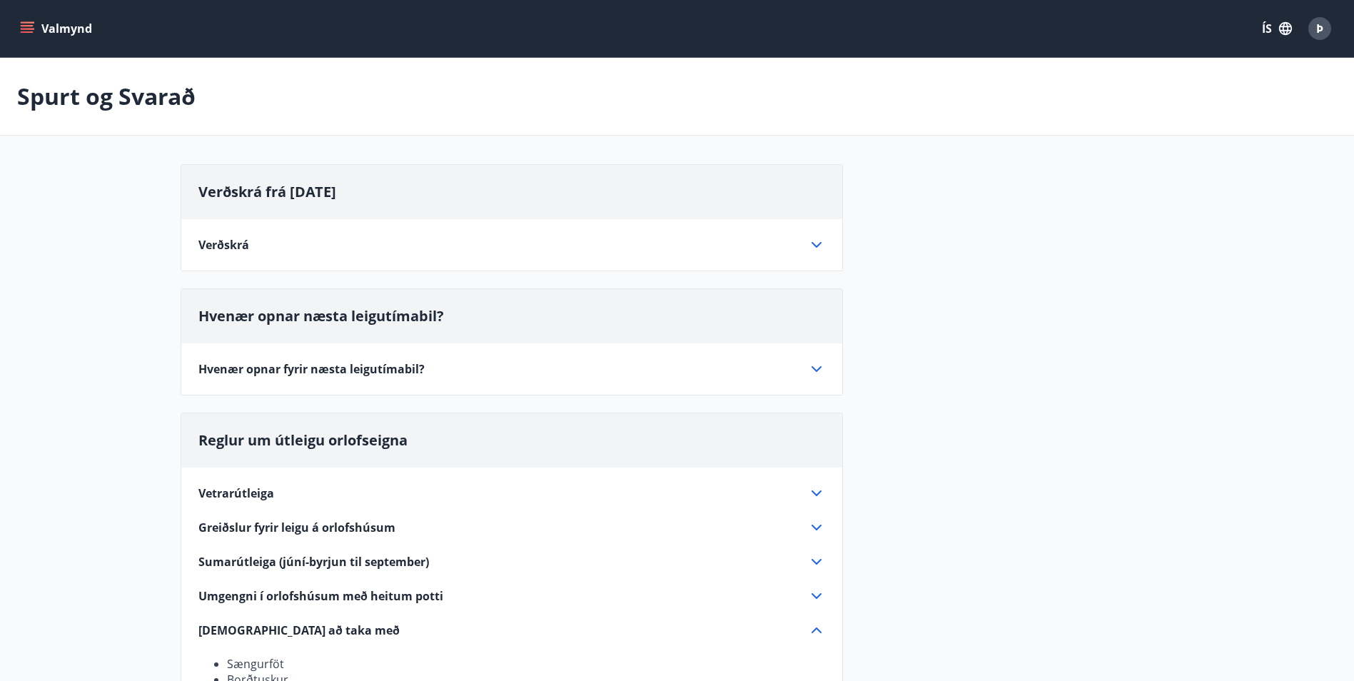
scroll to position [433, 0]
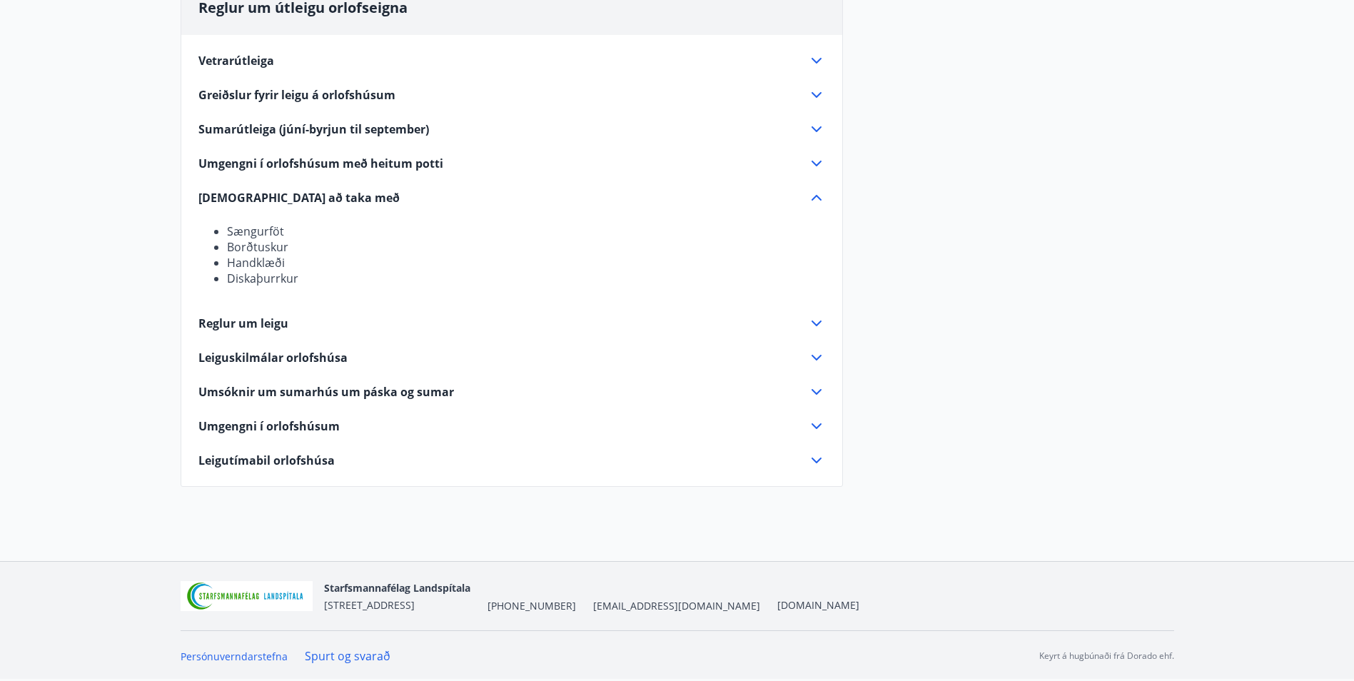
click at [811, 460] on icon at bounding box center [816, 460] width 17 height 17
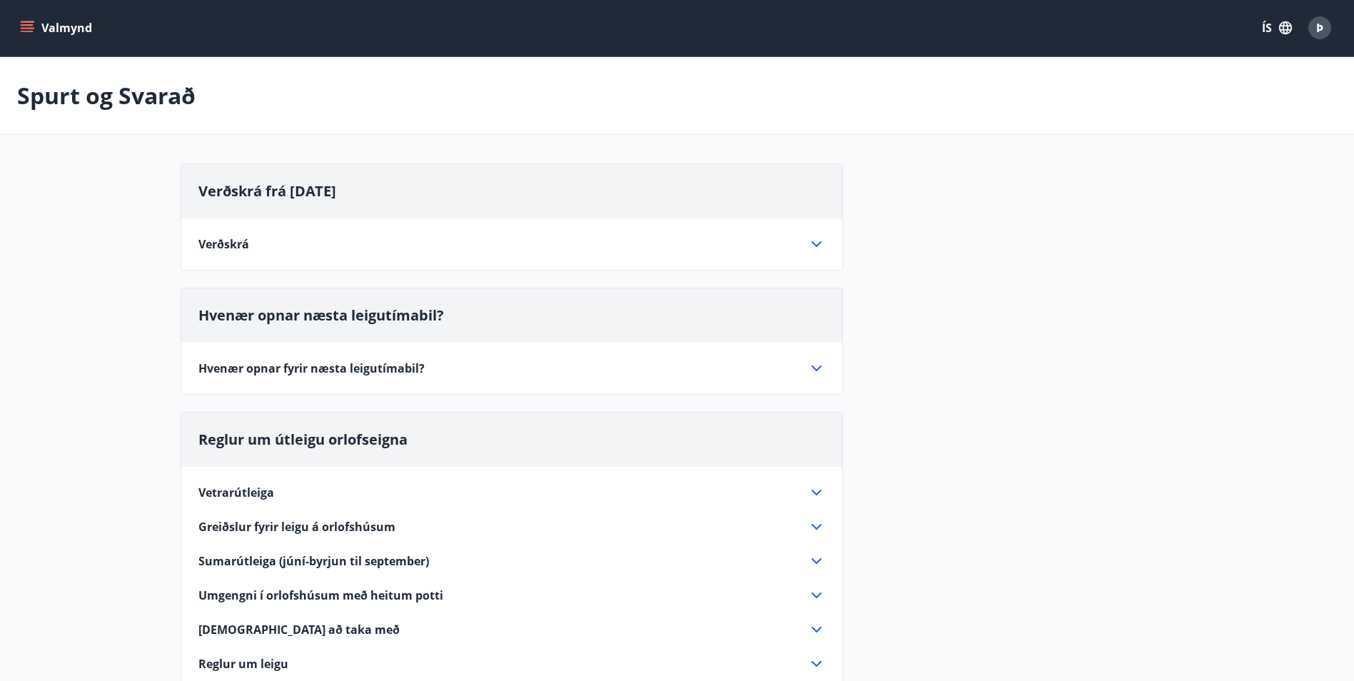
scroll to position [0, 0]
